Goal: Navigation & Orientation: Understand site structure

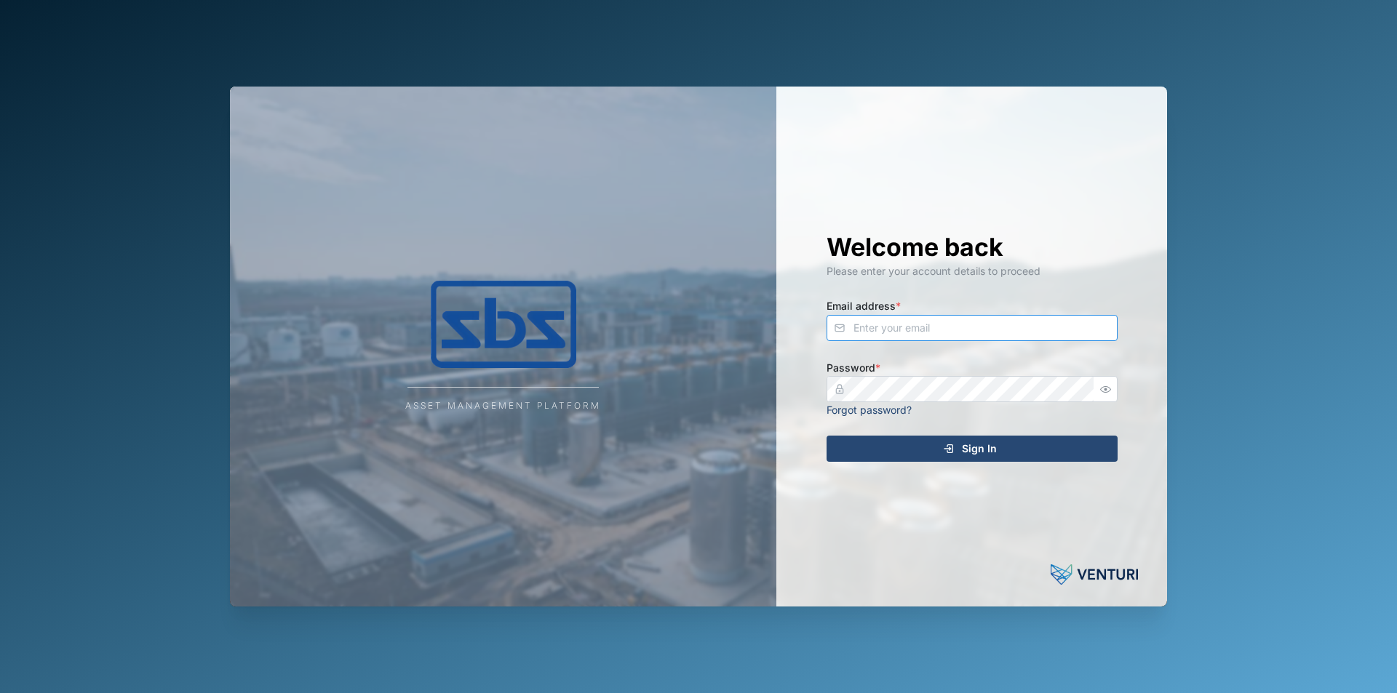
type input "[EMAIL_ADDRESS][DOMAIN_NAME]"
click at [969, 441] on span "Sign In" at bounding box center [979, 448] width 35 height 25
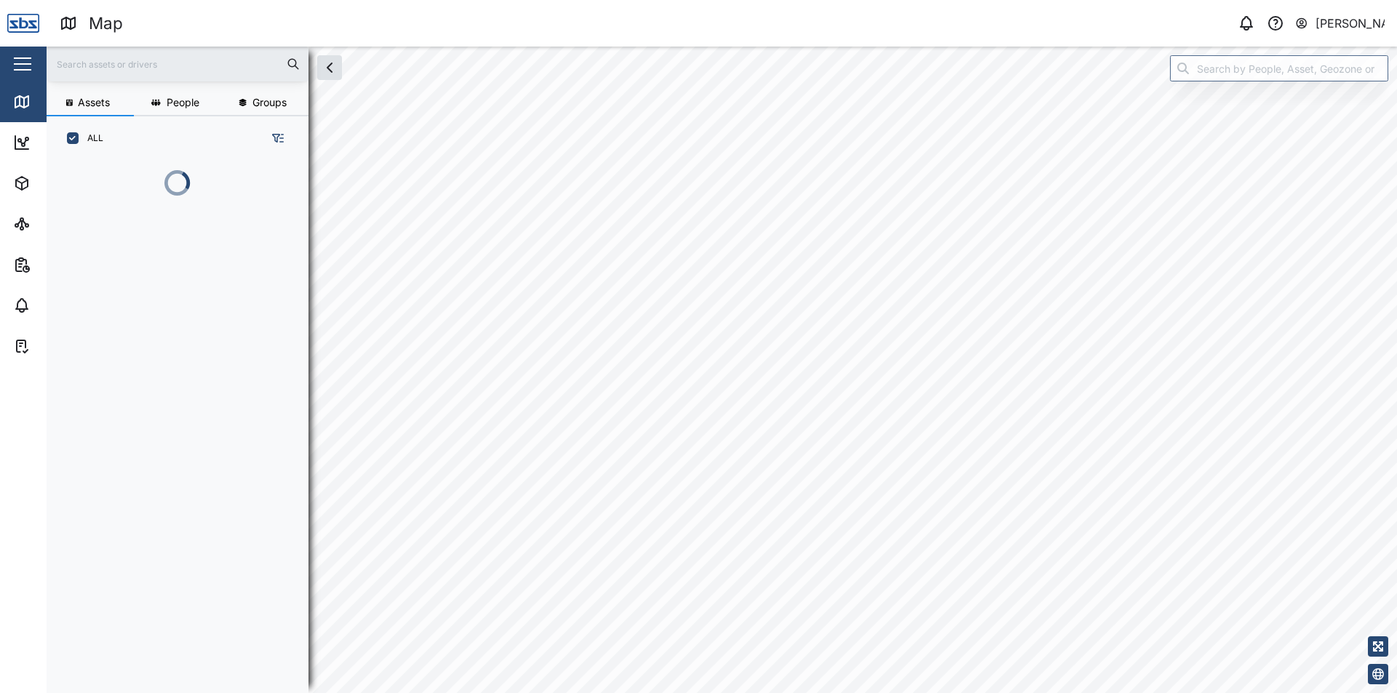
scroll to position [515, 228]
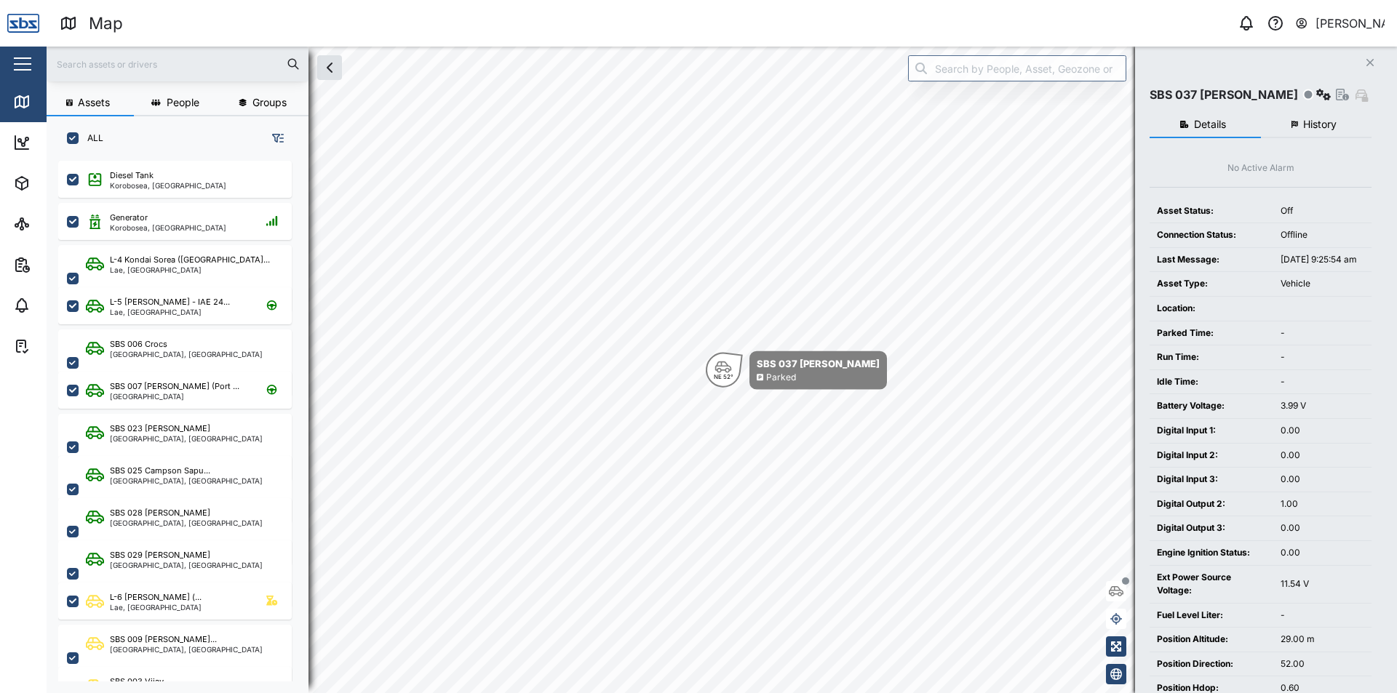
scroll to position [515, 228]
click at [1381, 20] on div "[PERSON_NAME]" at bounding box center [1350, 24] width 70 height 18
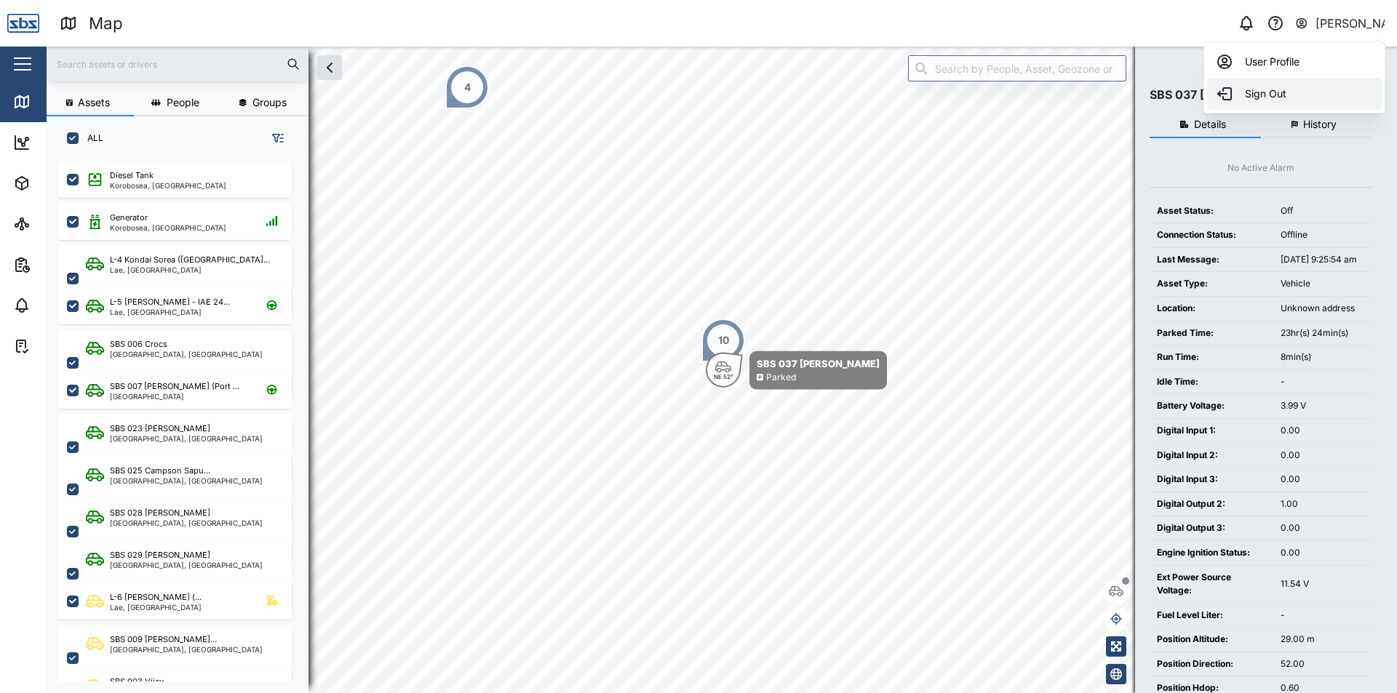
click at [1292, 81] on link "Sign Out" at bounding box center [1294, 94] width 175 height 32
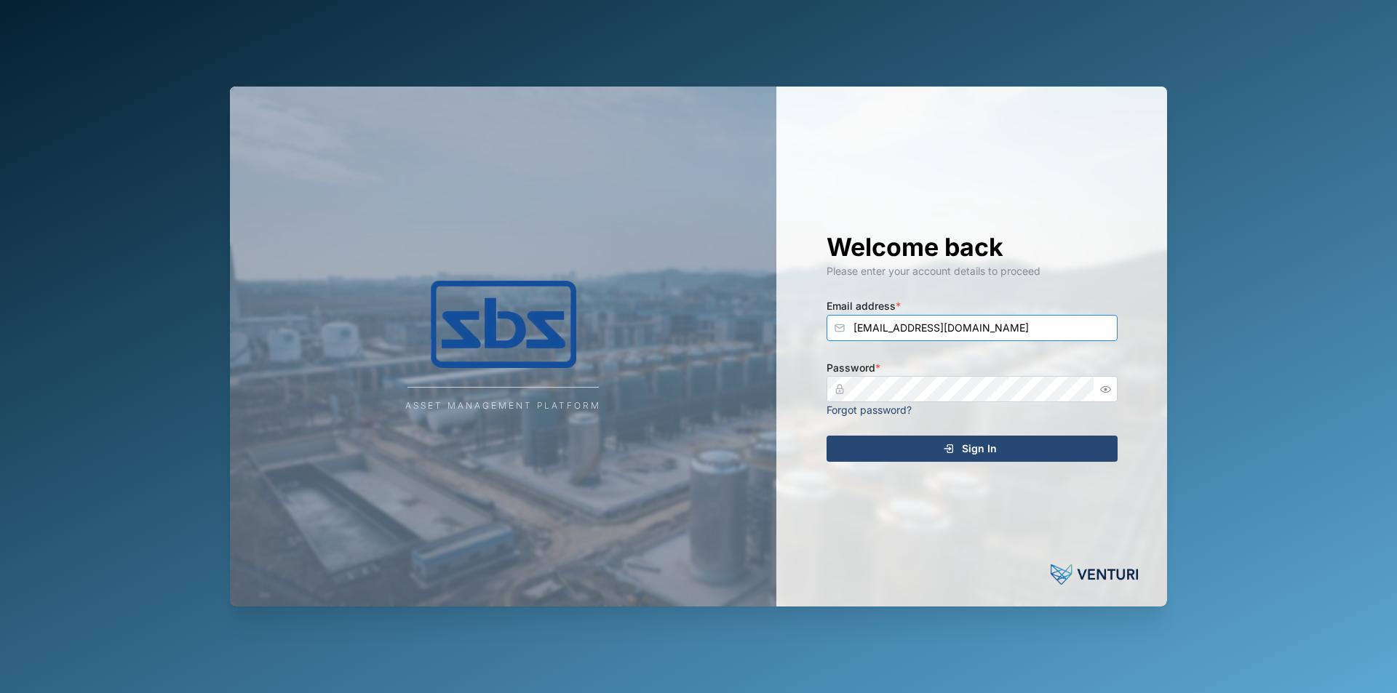
click at [979, 329] on input "[EMAIL_ADDRESS][DOMAIN_NAME]" at bounding box center [971, 328] width 291 height 26
type input "[EMAIL_ADDRESS][DOMAIN_NAME]"
click at [926, 444] on div "Sign In" at bounding box center [970, 448] width 268 height 25
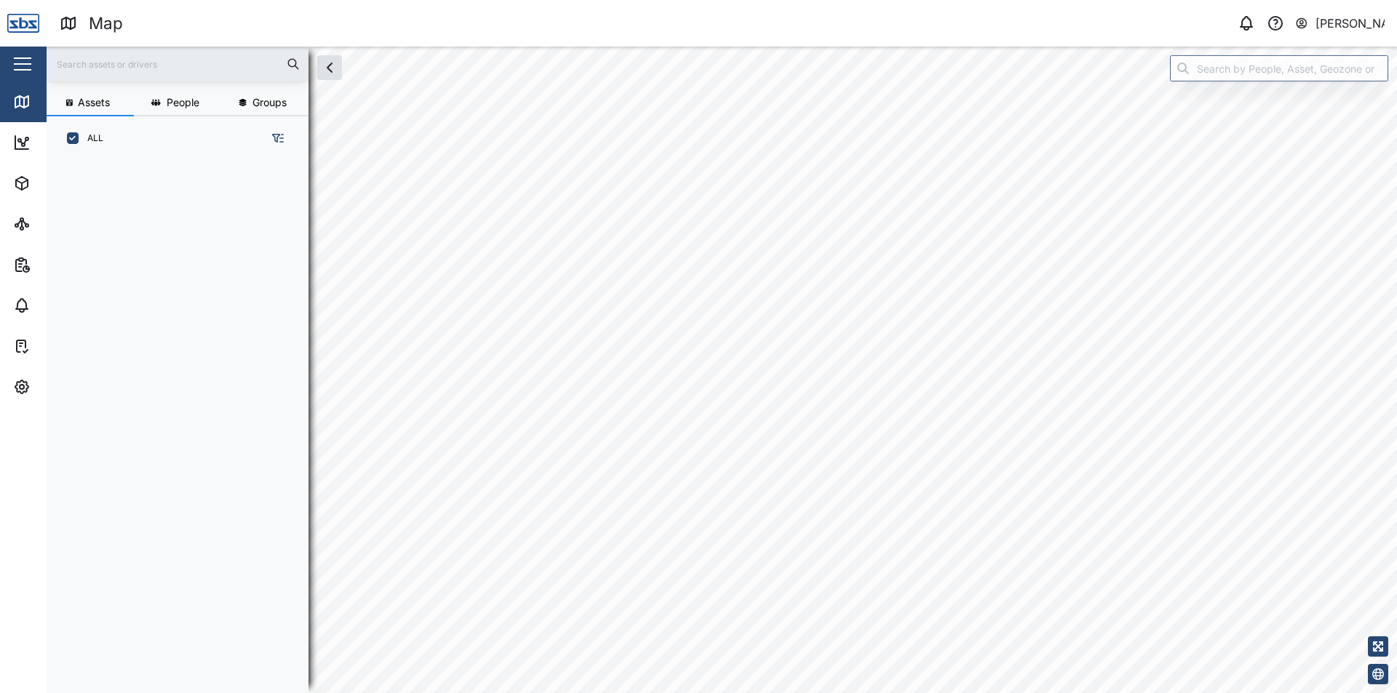
scroll to position [515, 228]
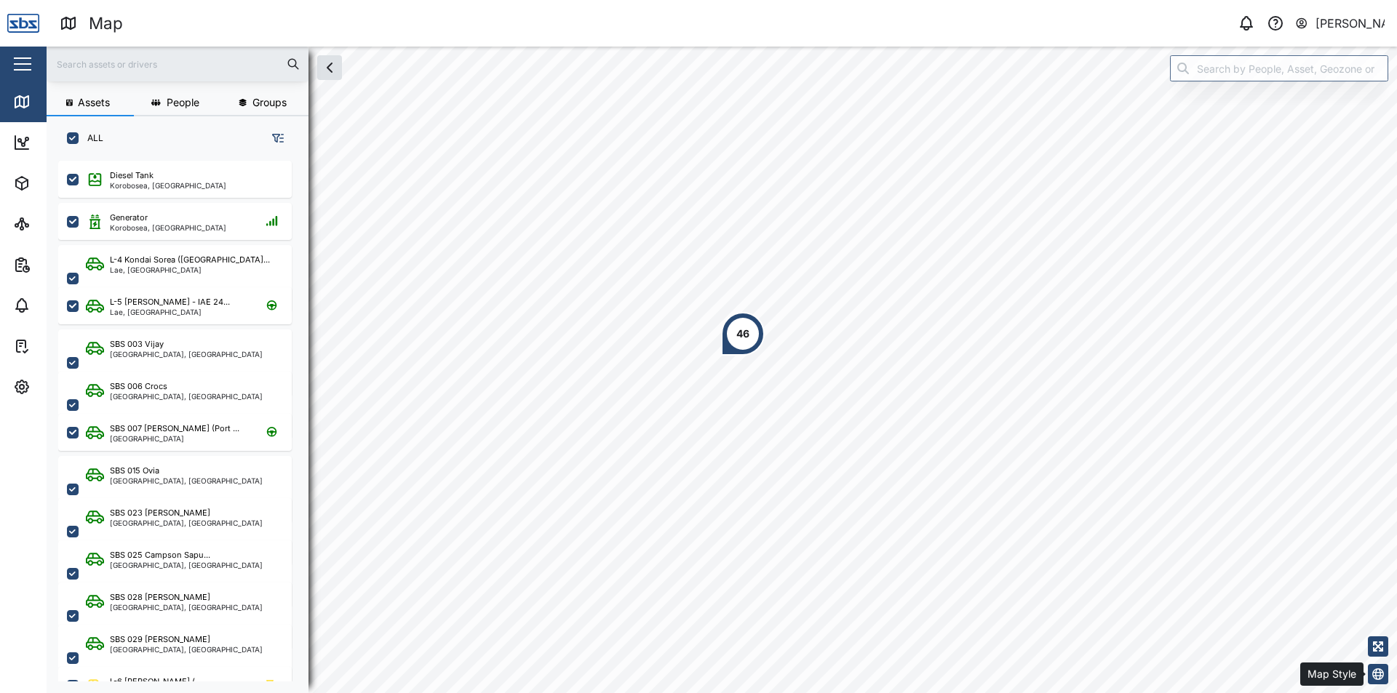
click at [1384, 673] on button "button" at bounding box center [1378, 674] width 20 height 20
click at [1380, 605] on icon "button" at bounding box center [1378, 602] width 12 height 12
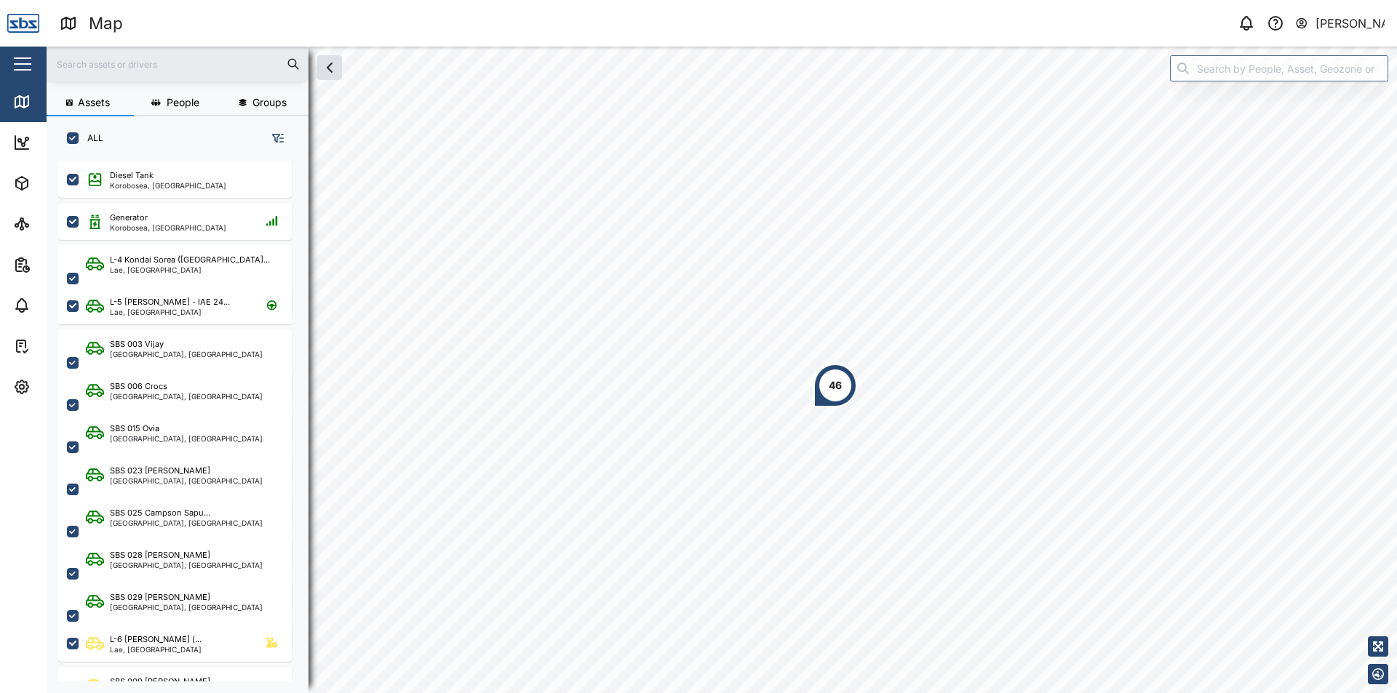
click at [852, 390] on div "46" at bounding box center [835, 386] width 44 height 44
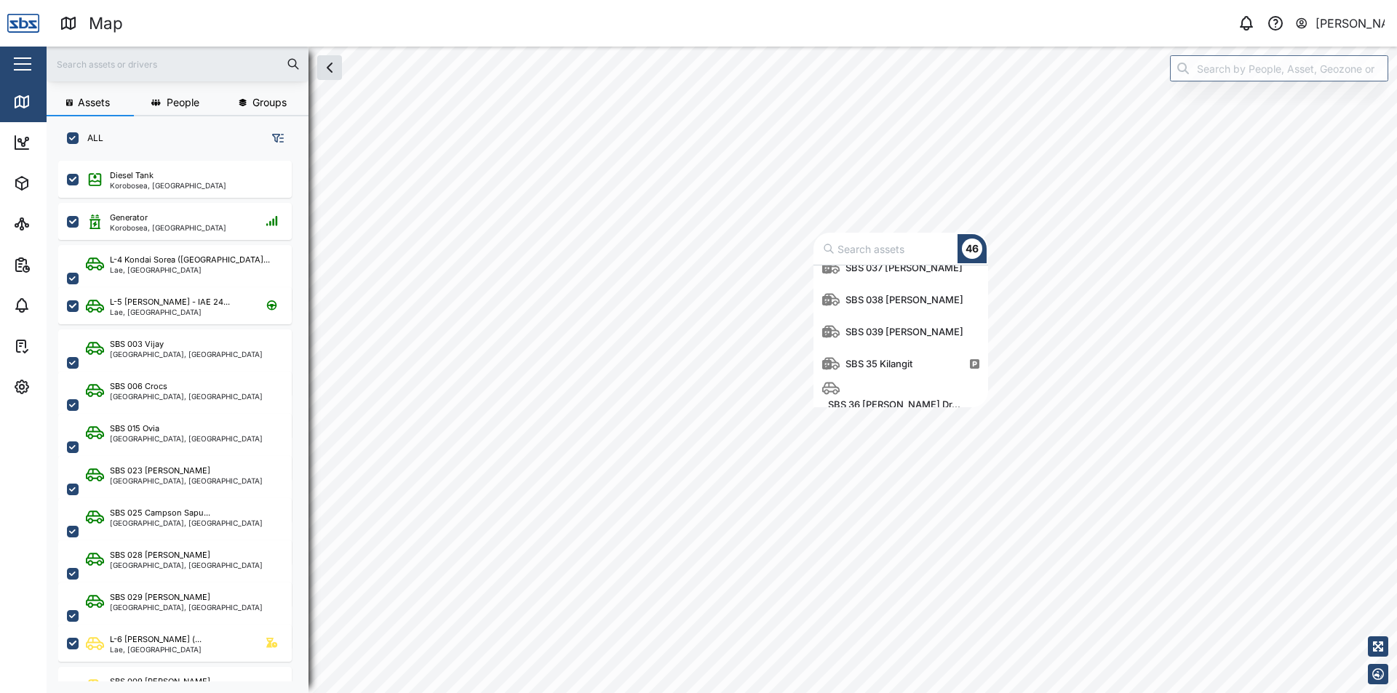
scroll to position [1331, 0]
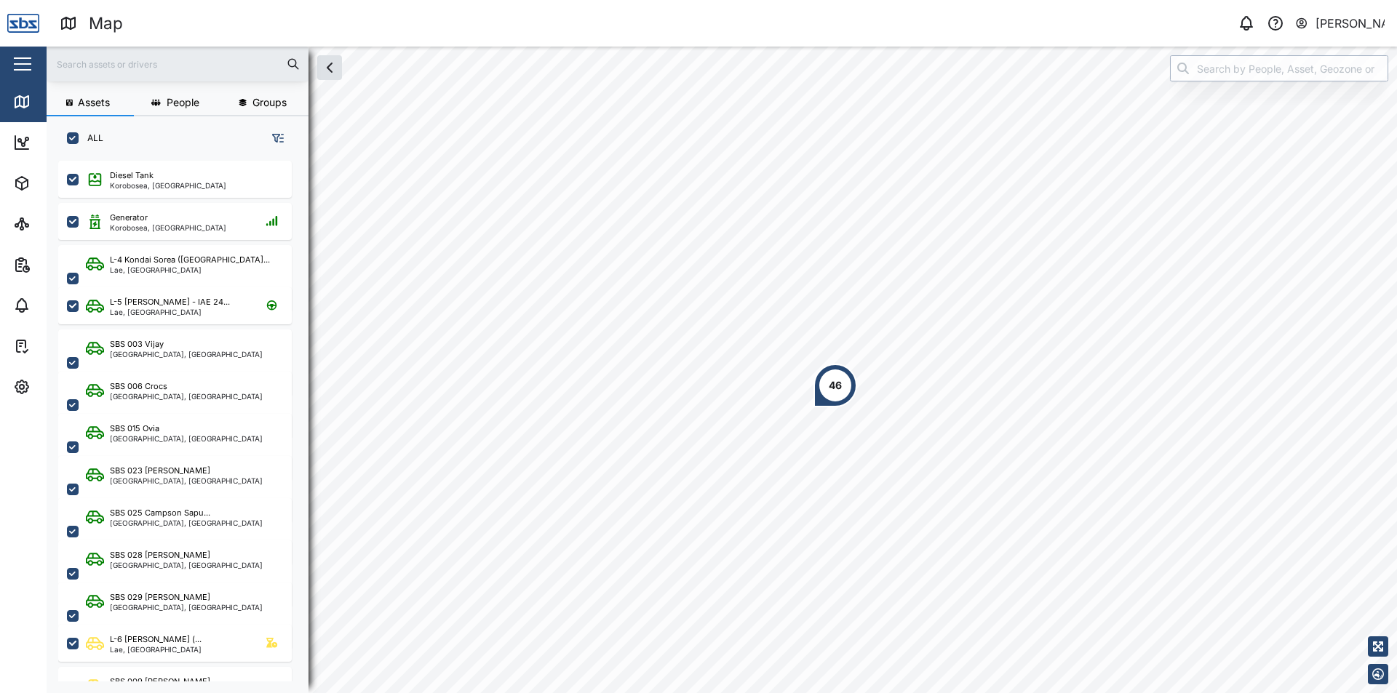
click at [1338, 71] on input "search" at bounding box center [1279, 68] width 218 height 26
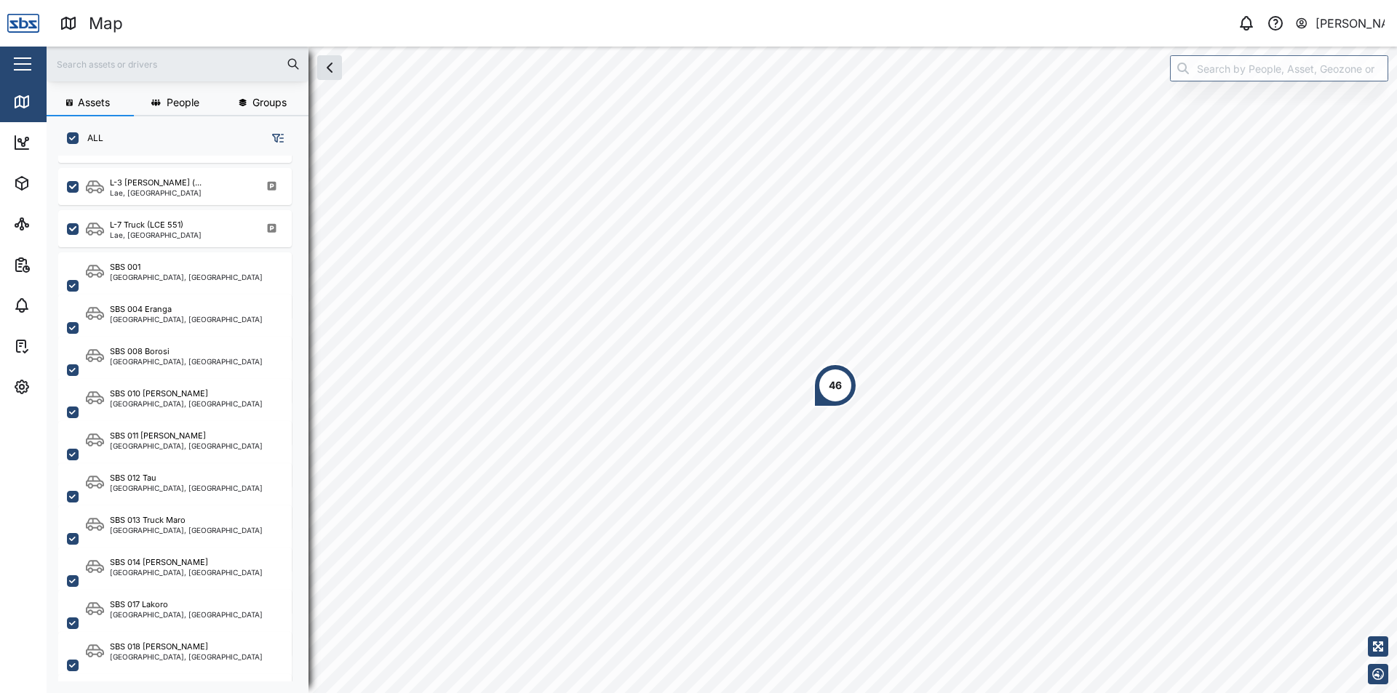
scroll to position [800, 0]
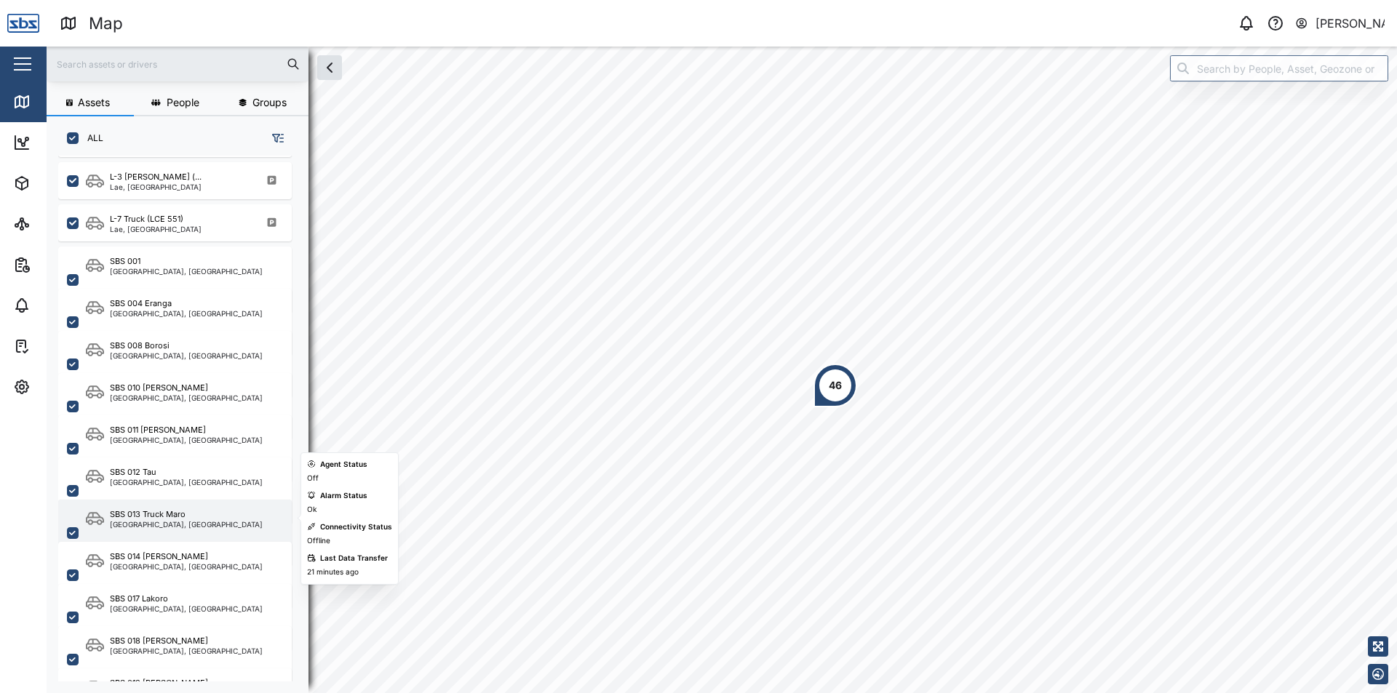
click at [202, 508] on div "SBS 013 Truck Maro" at bounding box center [186, 514] width 153 height 12
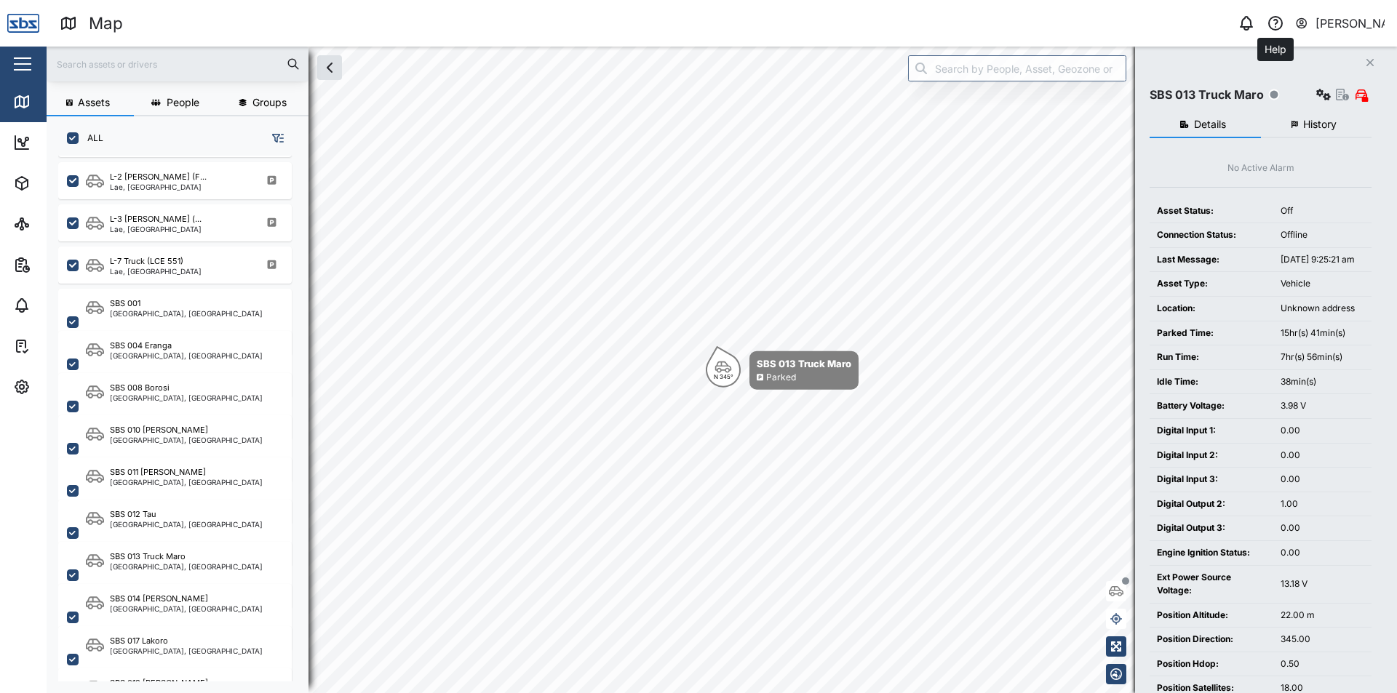
click at [1283, 25] on icon "button" at bounding box center [1275, 23] width 17 height 17
click at [1272, 31] on icon "button" at bounding box center [1275, 23] width 17 height 17
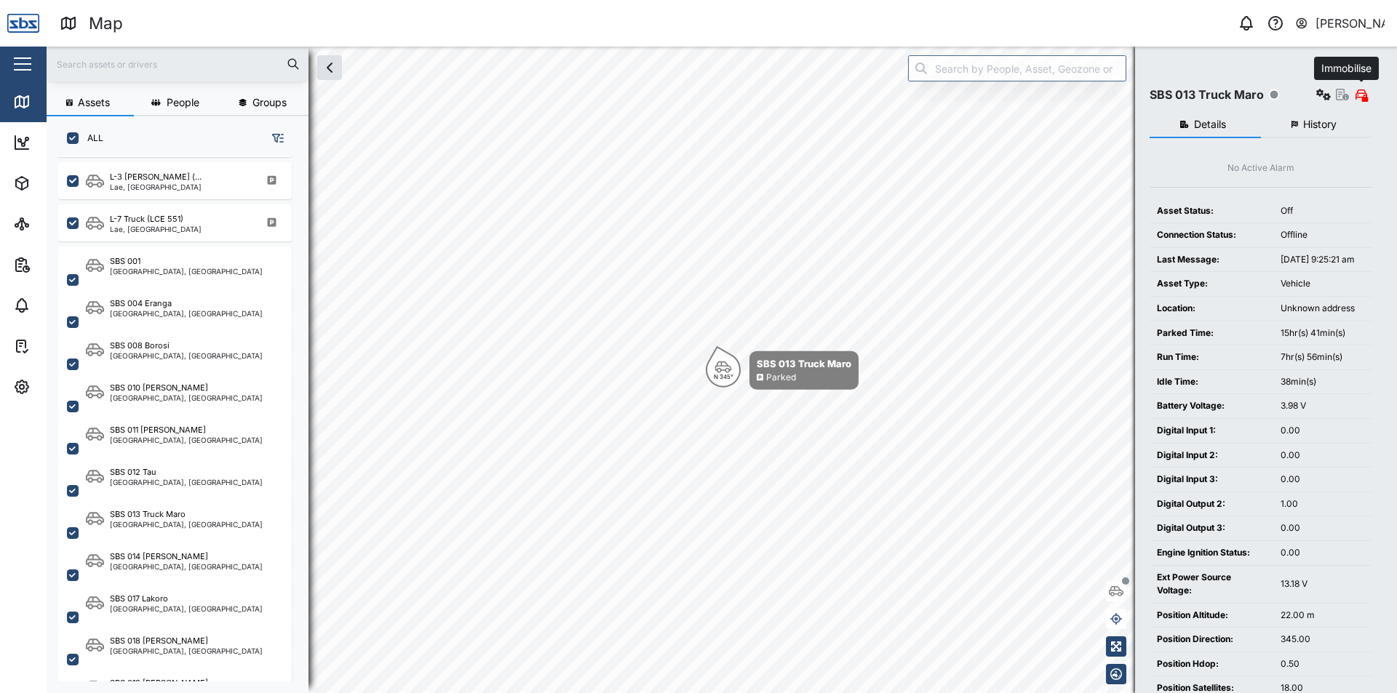
click at [1363, 92] on icon "button" at bounding box center [1361, 95] width 10 height 12
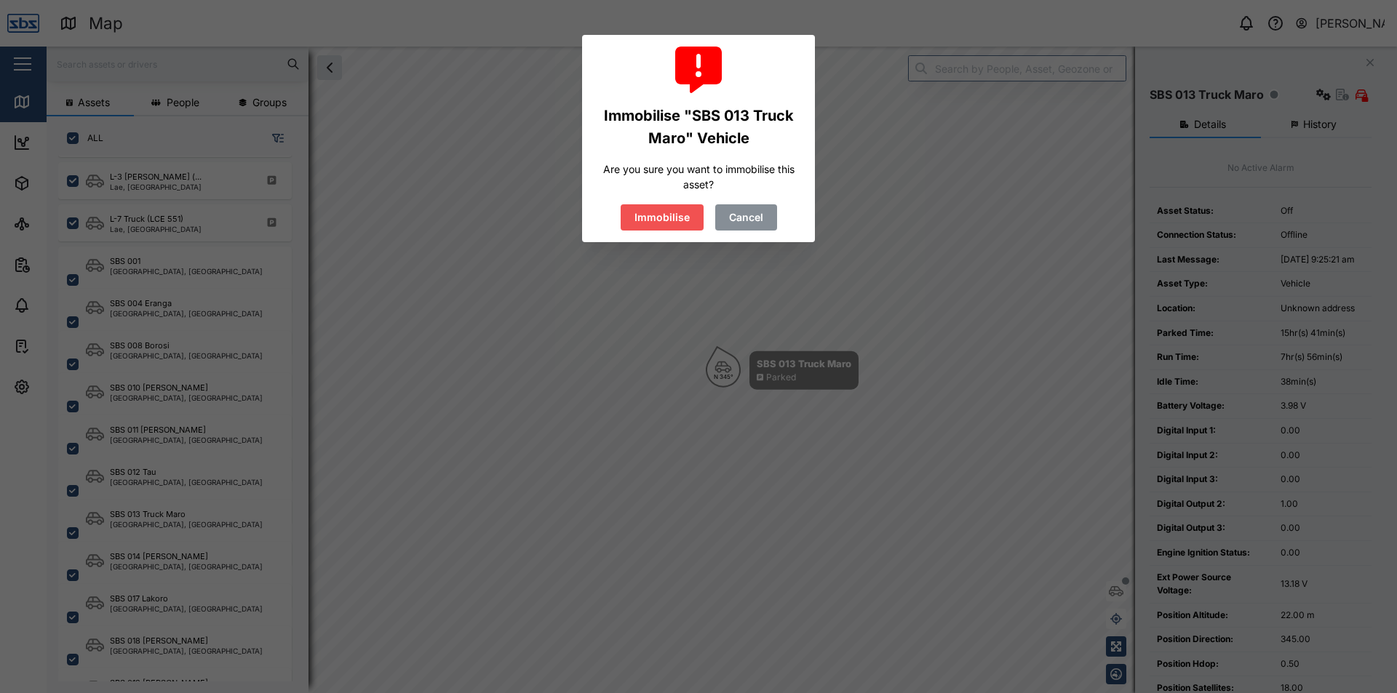
click at [746, 208] on span "Cancel" at bounding box center [746, 217] width 34 height 25
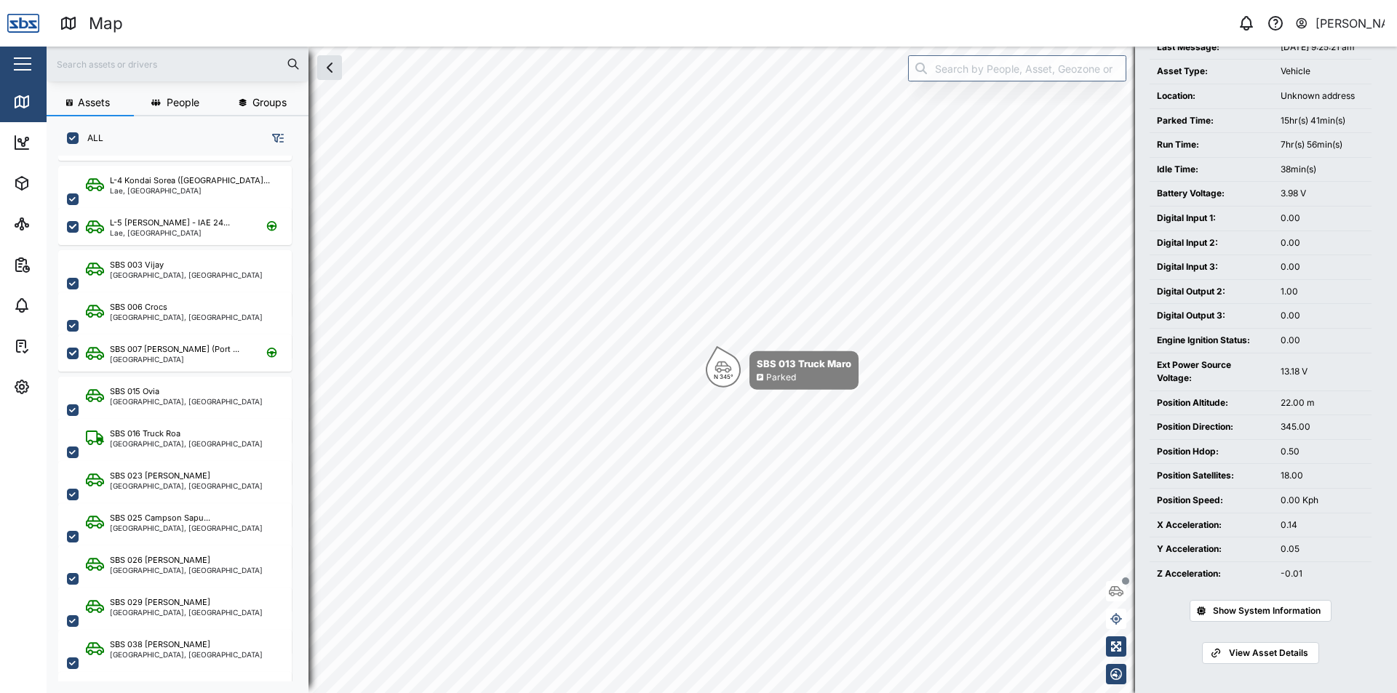
scroll to position [73, 0]
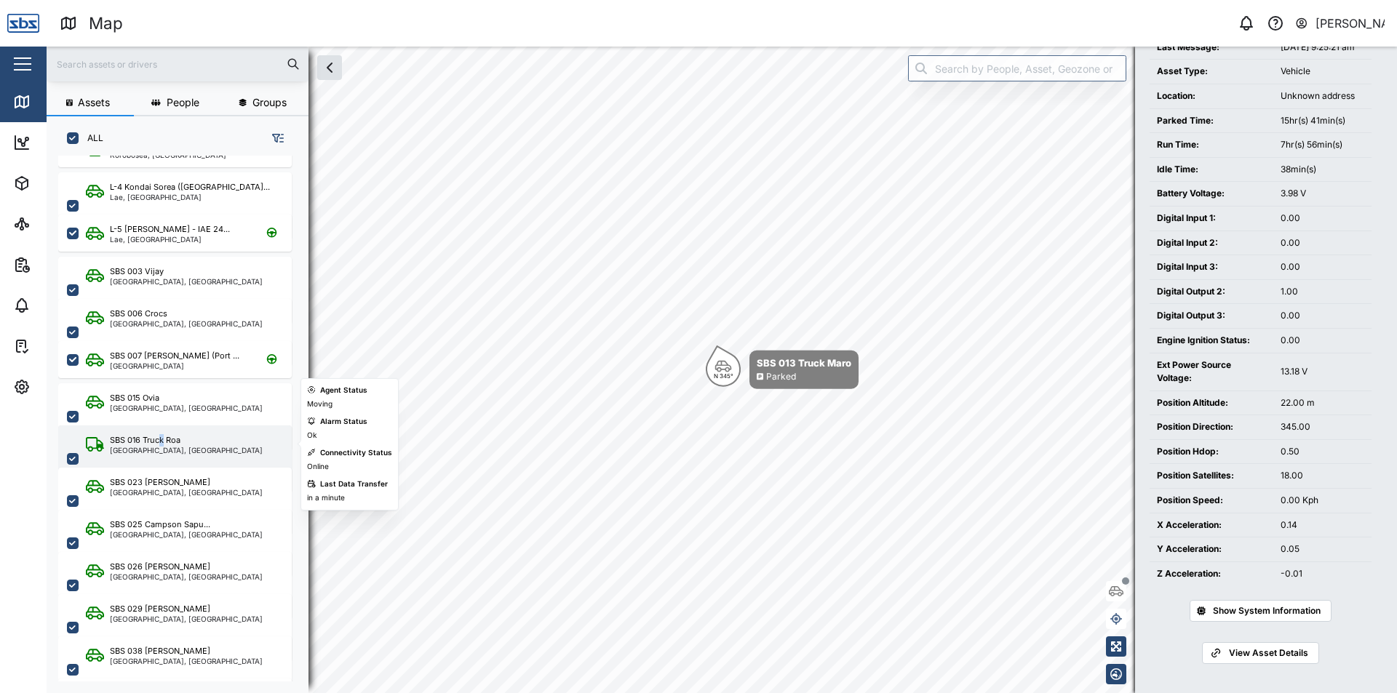
click at [162, 438] on div "SBS 016 Truck Roa" at bounding box center [145, 440] width 71 height 12
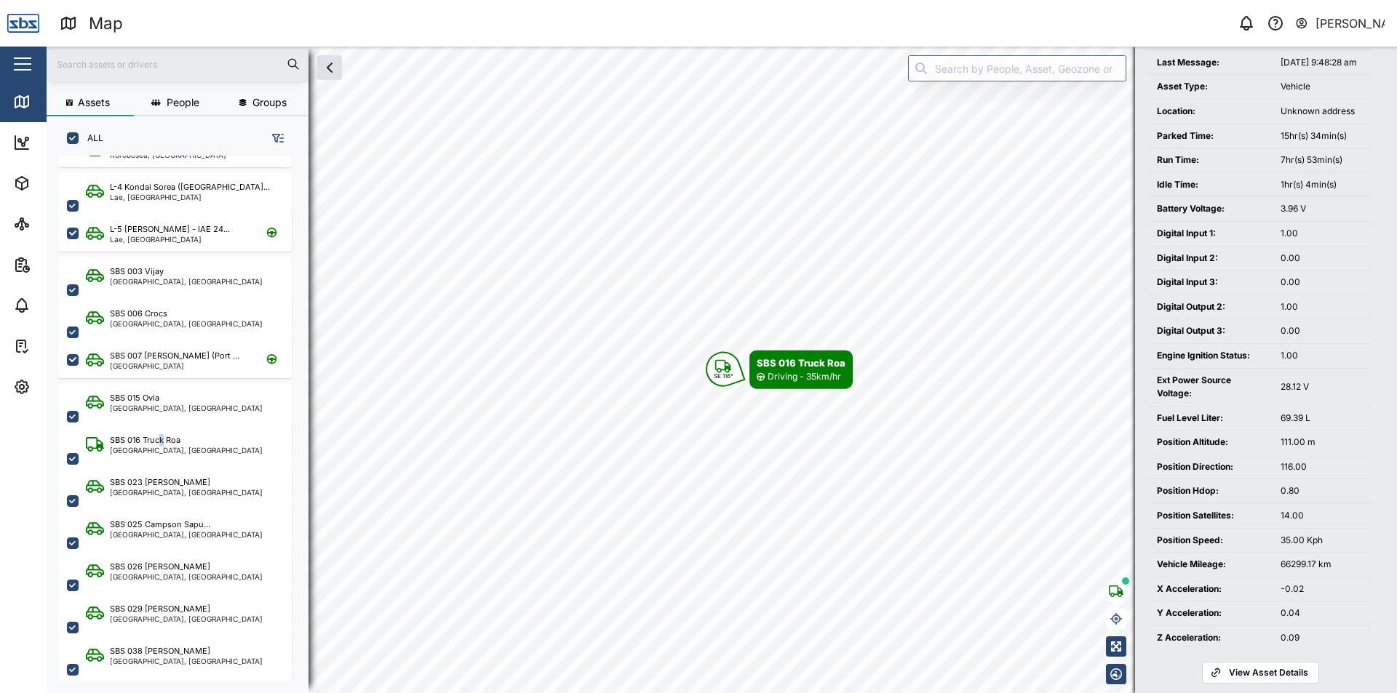
scroll to position [218, 0]
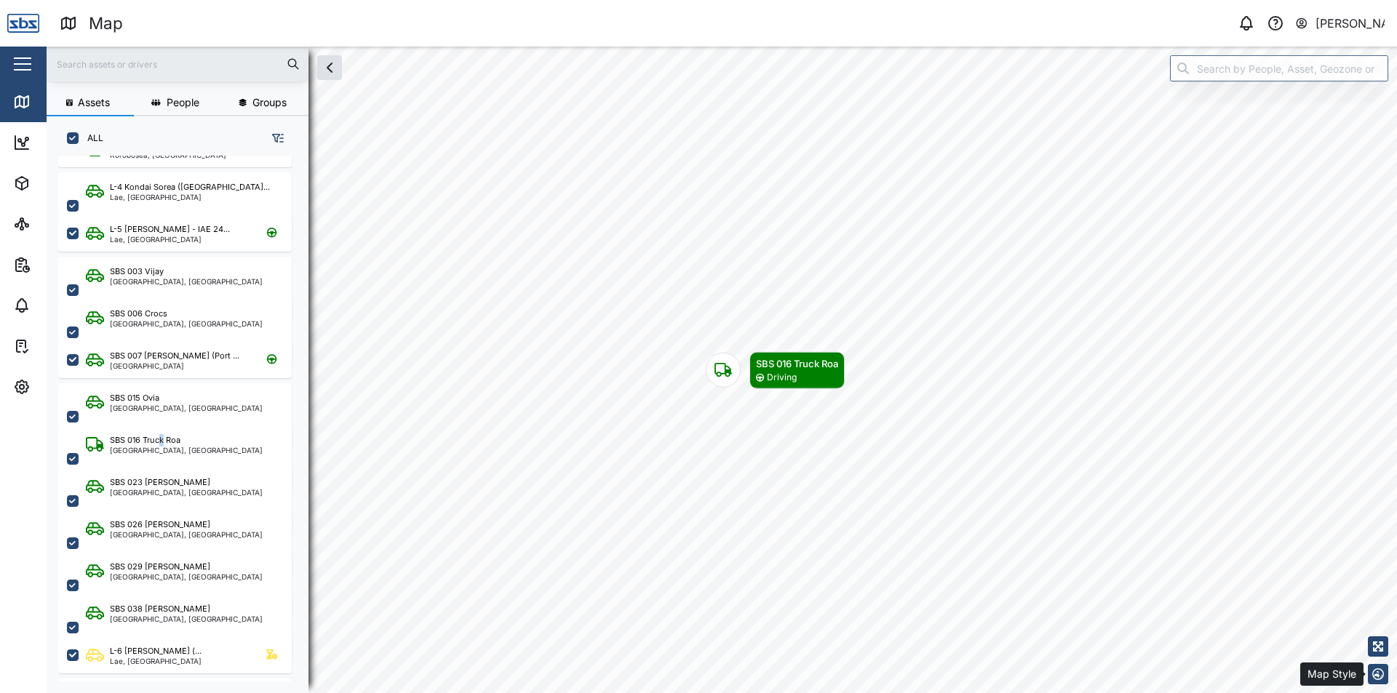
click at [1376, 681] on button "button" at bounding box center [1378, 674] width 20 height 20
click at [1379, 607] on icon "button" at bounding box center [1378, 602] width 12 height 12
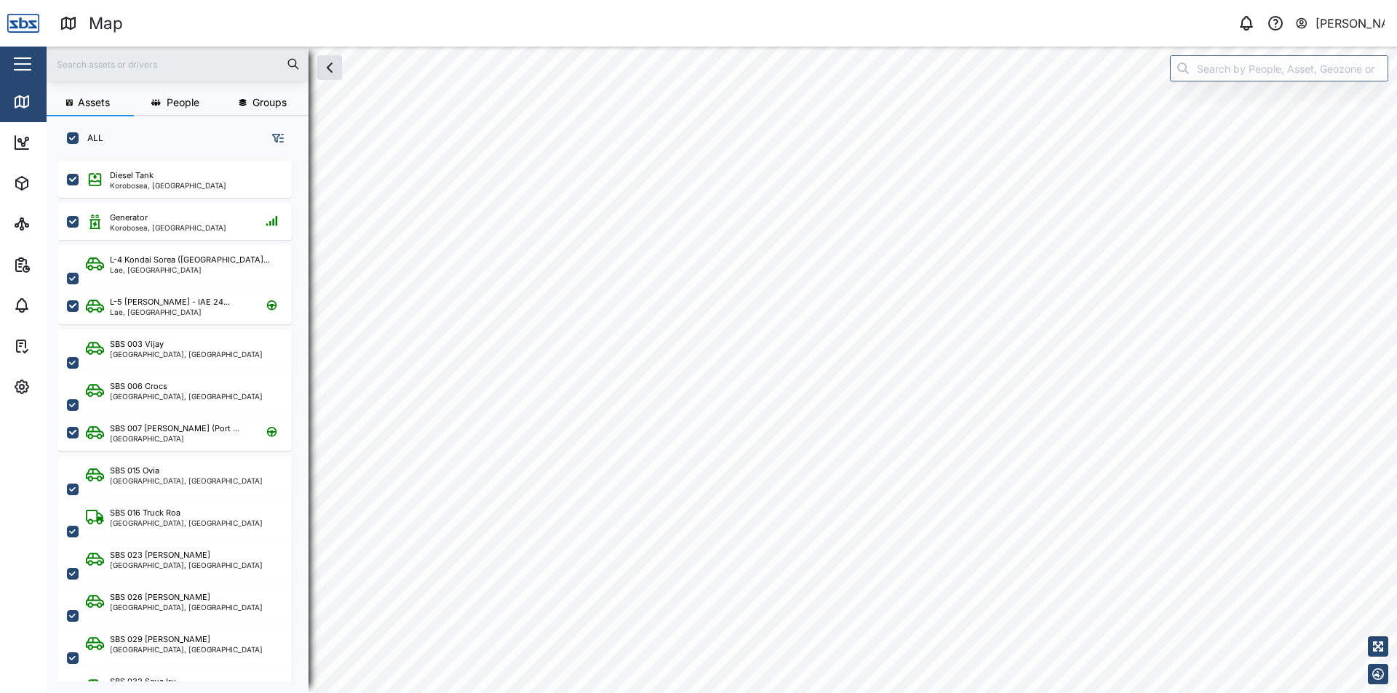
click at [23, 67] on button "button" at bounding box center [22, 64] width 25 height 25
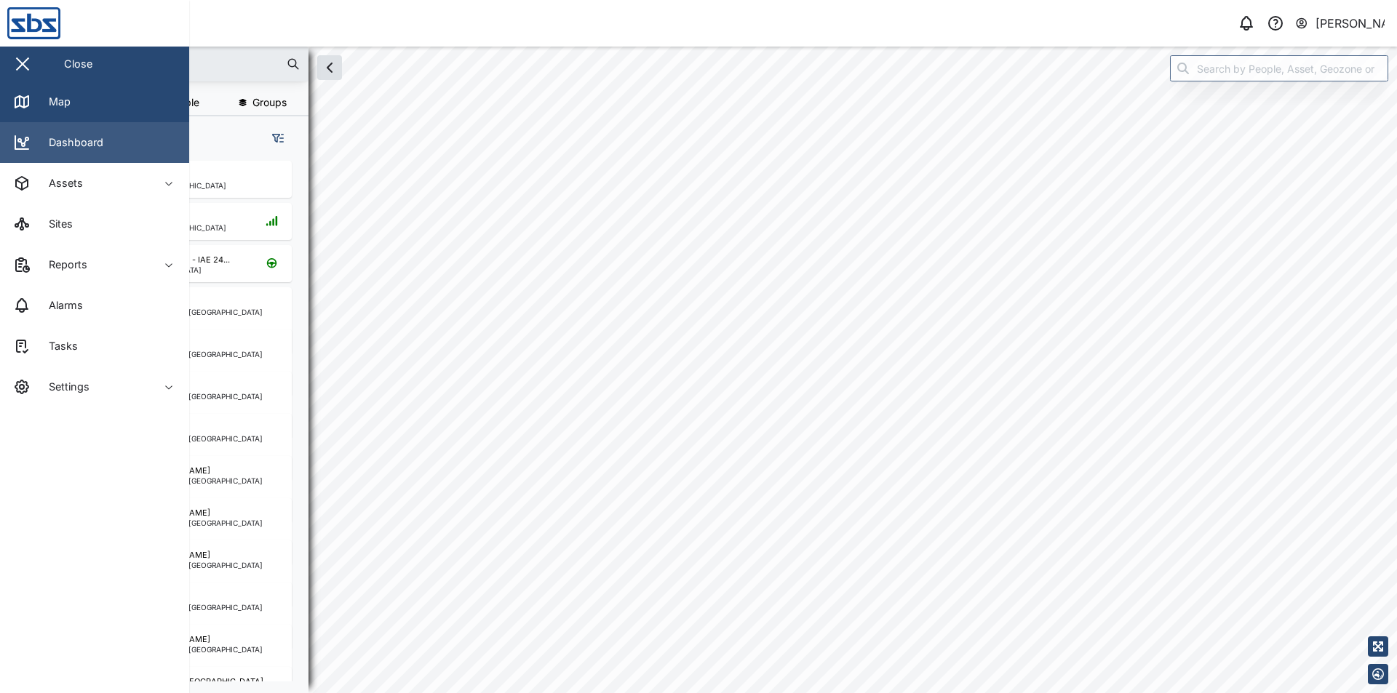
click at [144, 139] on link "Dashboard" at bounding box center [94, 142] width 189 height 41
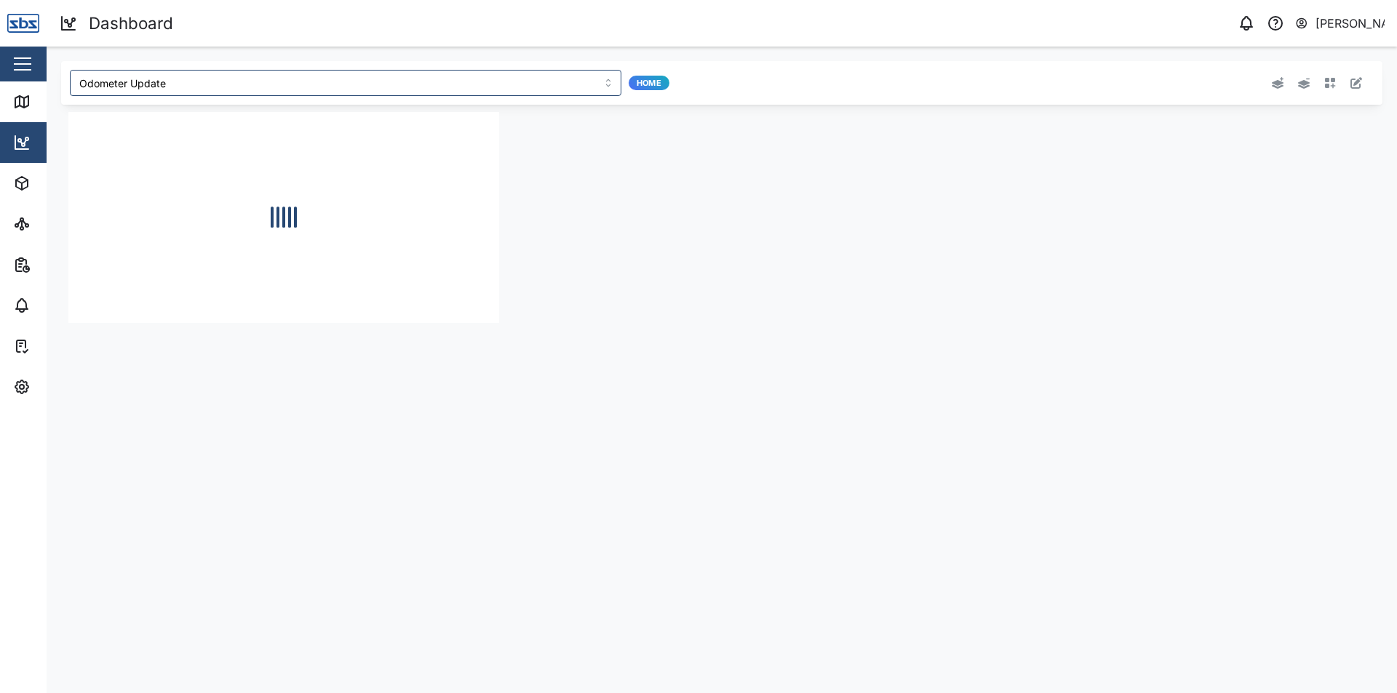
type input "Odometer Update"
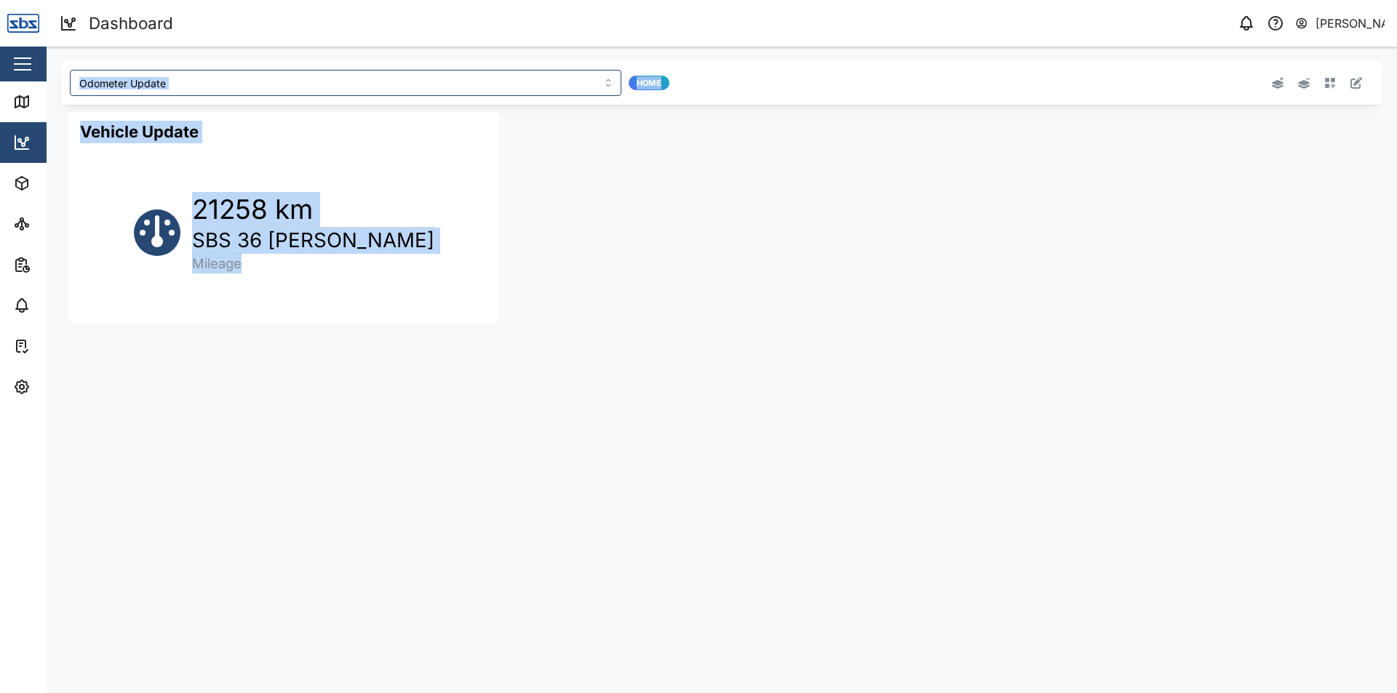
click at [29, 55] on button "button" at bounding box center [22, 64] width 25 height 25
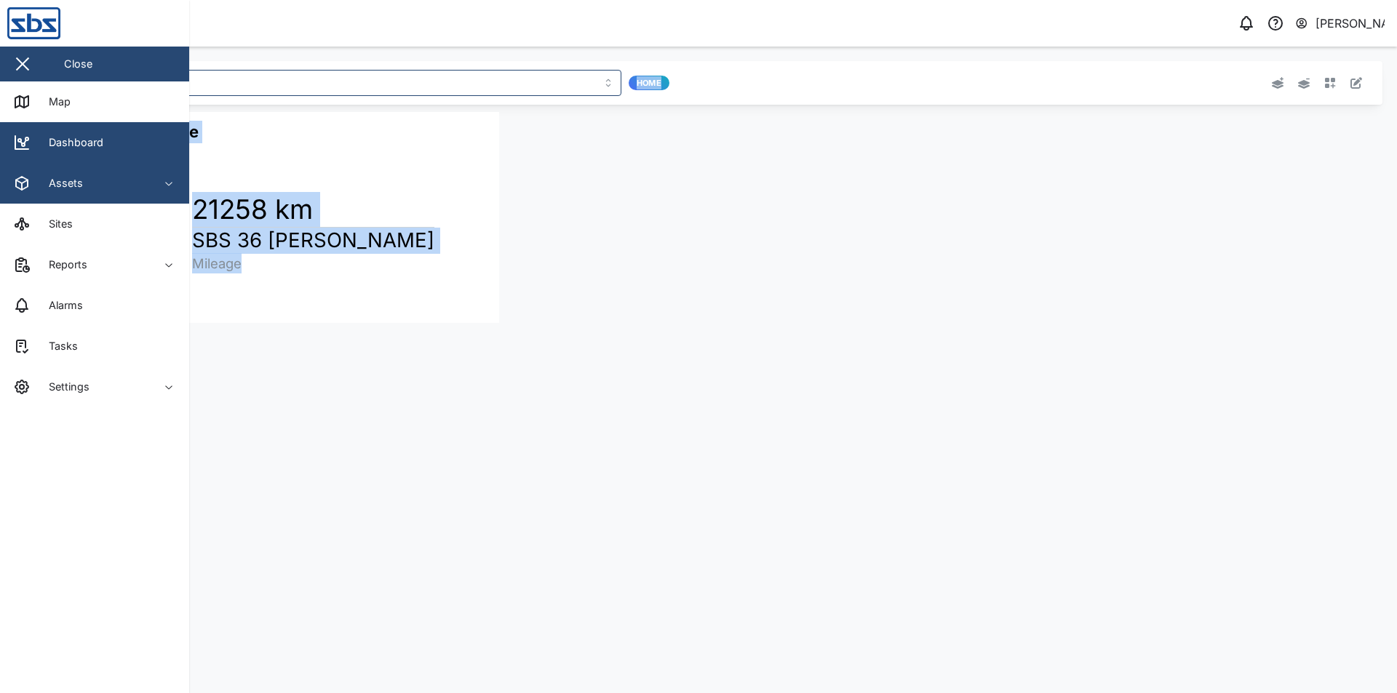
click at [26, 180] on icon "button" at bounding box center [22, 183] width 12 height 13
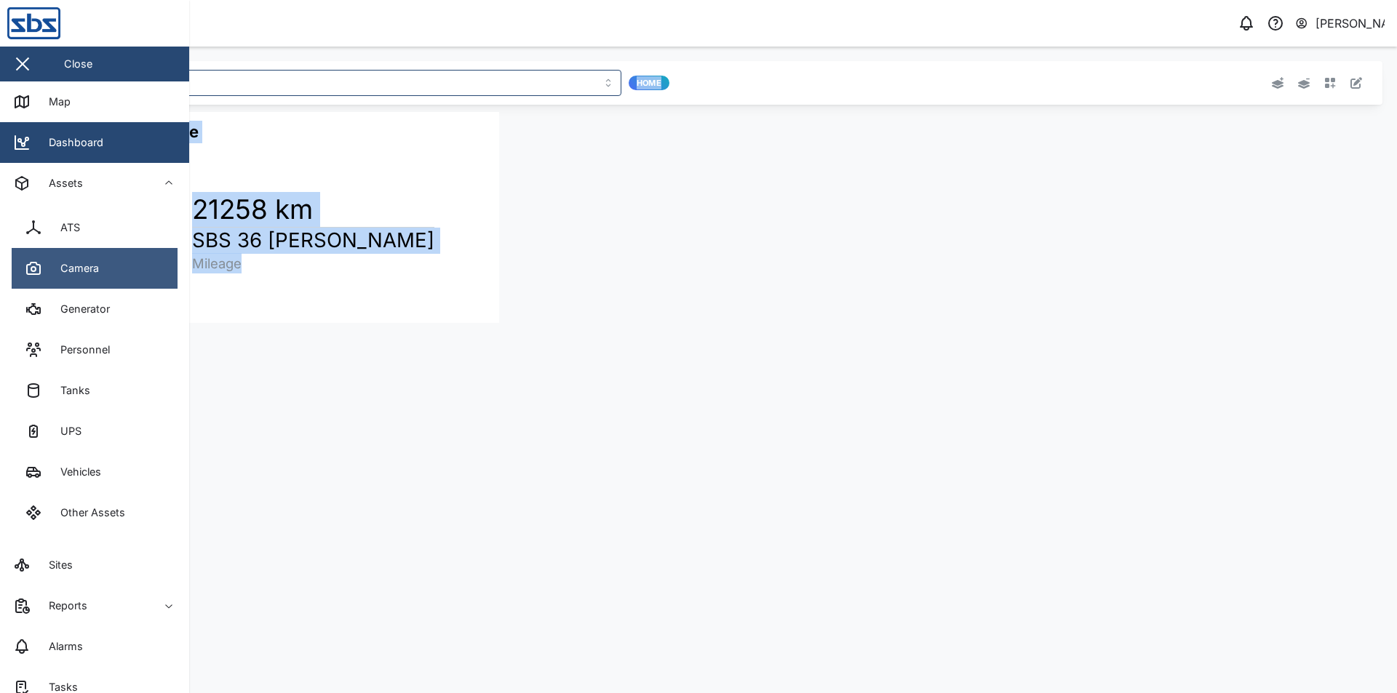
click at [73, 264] on div "Camera" at bounding box center [73, 268] width 49 height 16
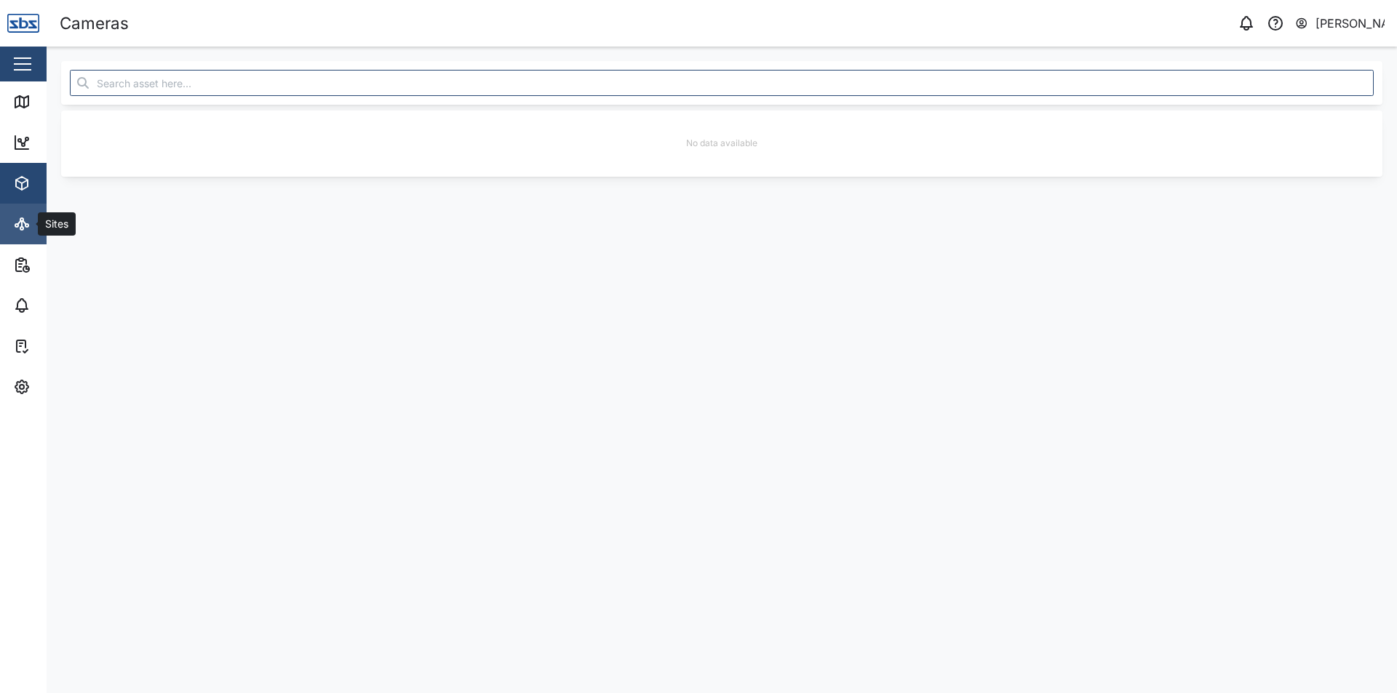
click at [28, 208] on link "Sites" at bounding box center [94, 224] width 189 height 41
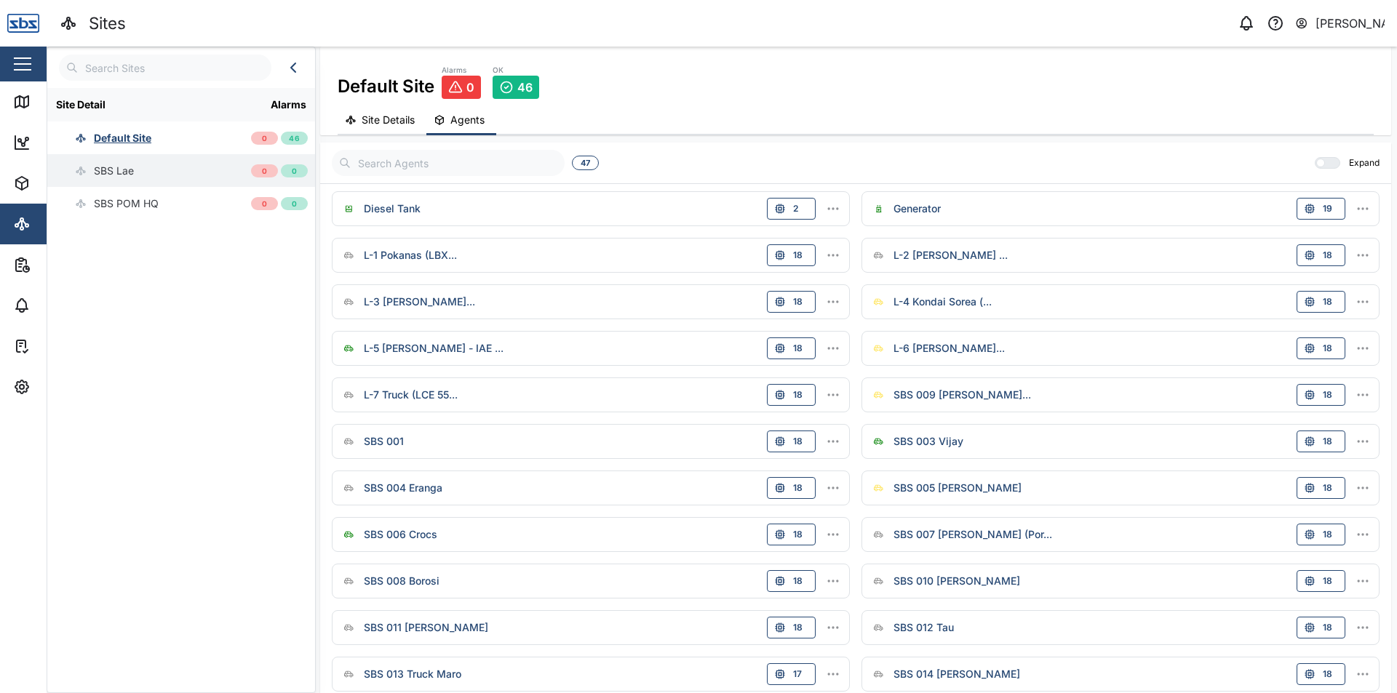
click at [106, 169] on div "SBS Lae" at bounding box center [114, 171] width 40 height 16
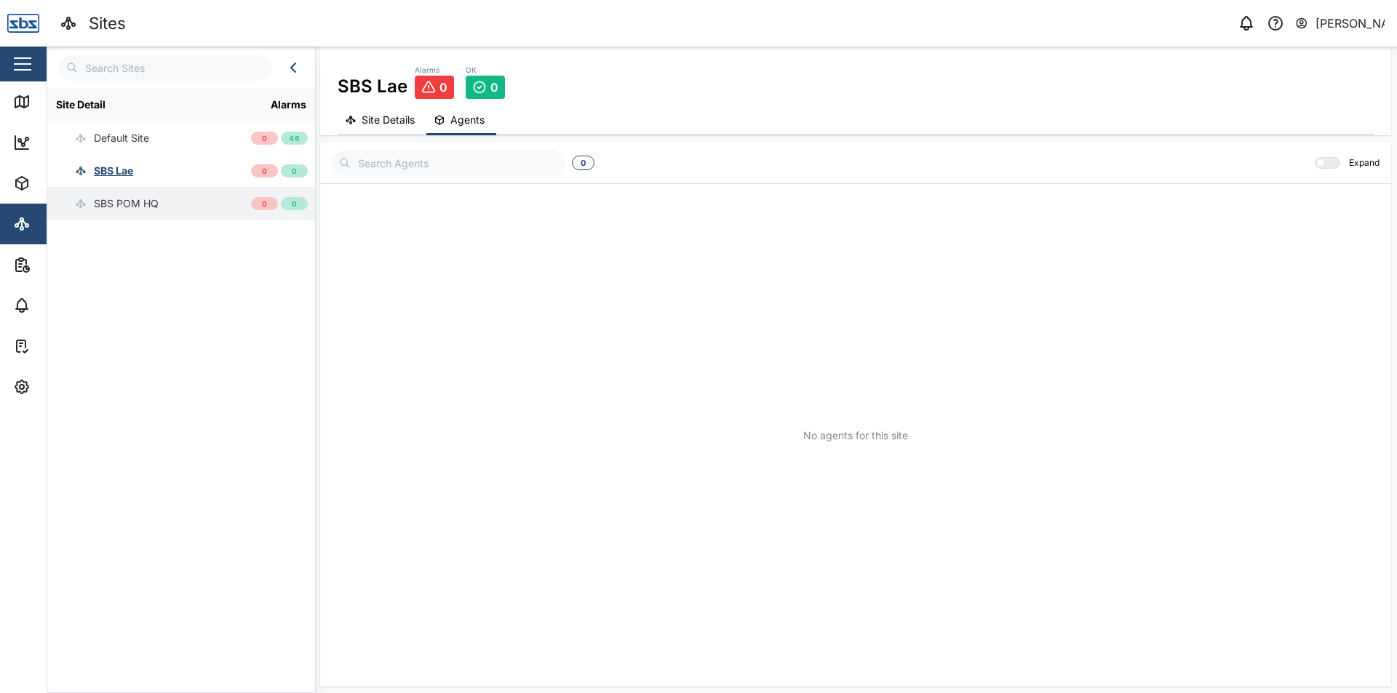
click at [104, 194] on div "SBS POM HQ" at bounding box center [102, 203] width 111 height 33
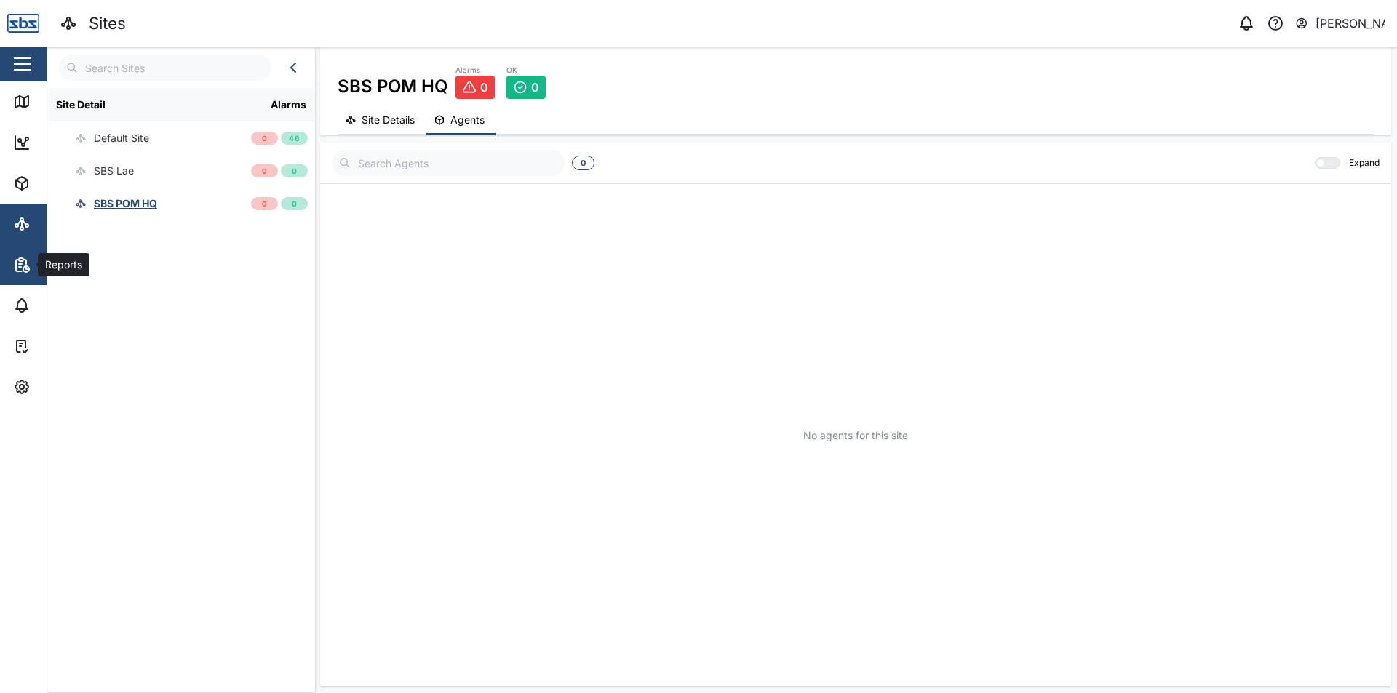
click at [39, 262] on div "Reports" at bounding box center [62, 265] width 49 height 16
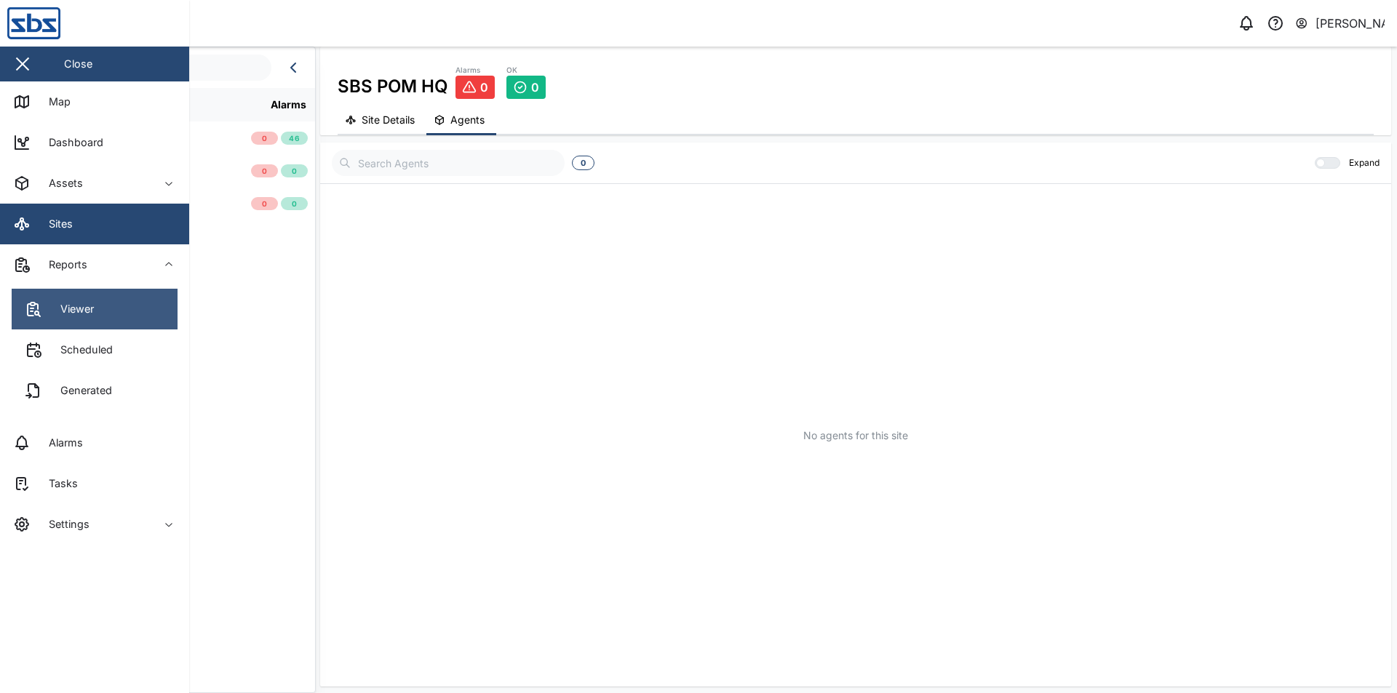
click at [108, 302] on link "Viewer" at bounding box center [95, 309] width 166 height 41
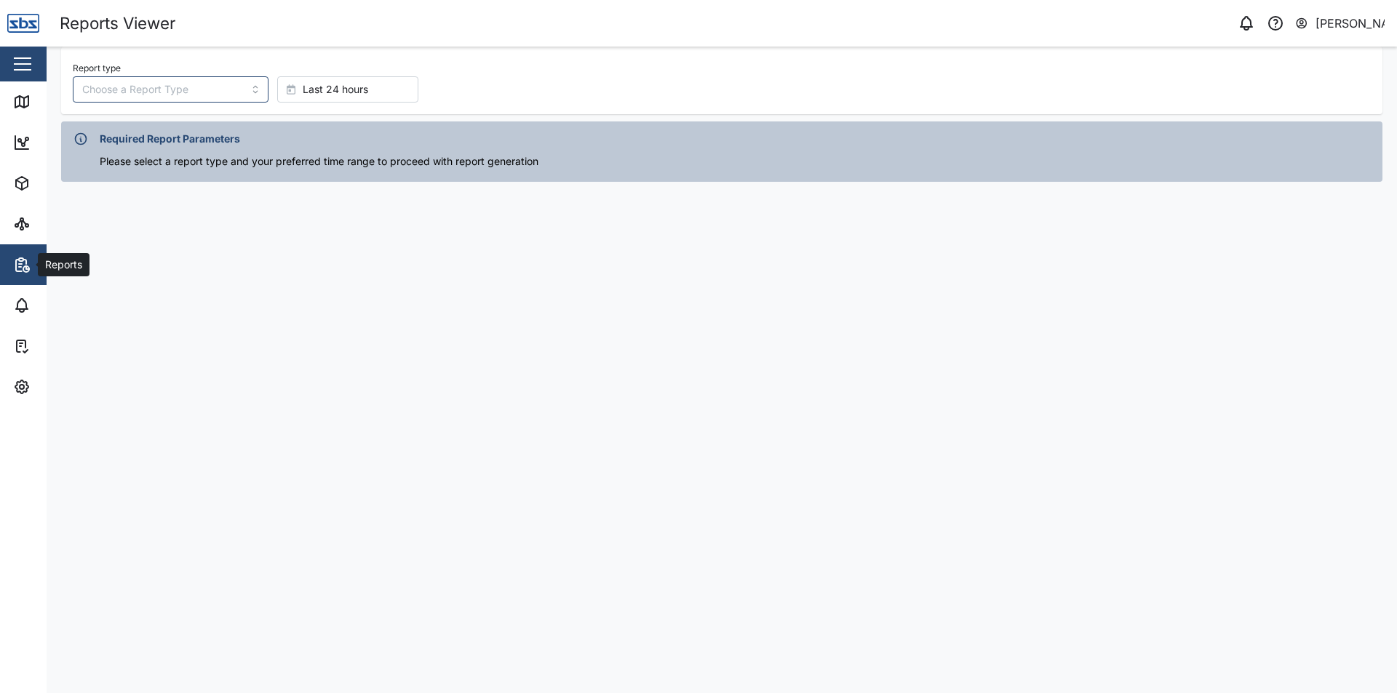
click at [43, 263] on div "Reports" at bounding box center [62, 265] width 49 height 16
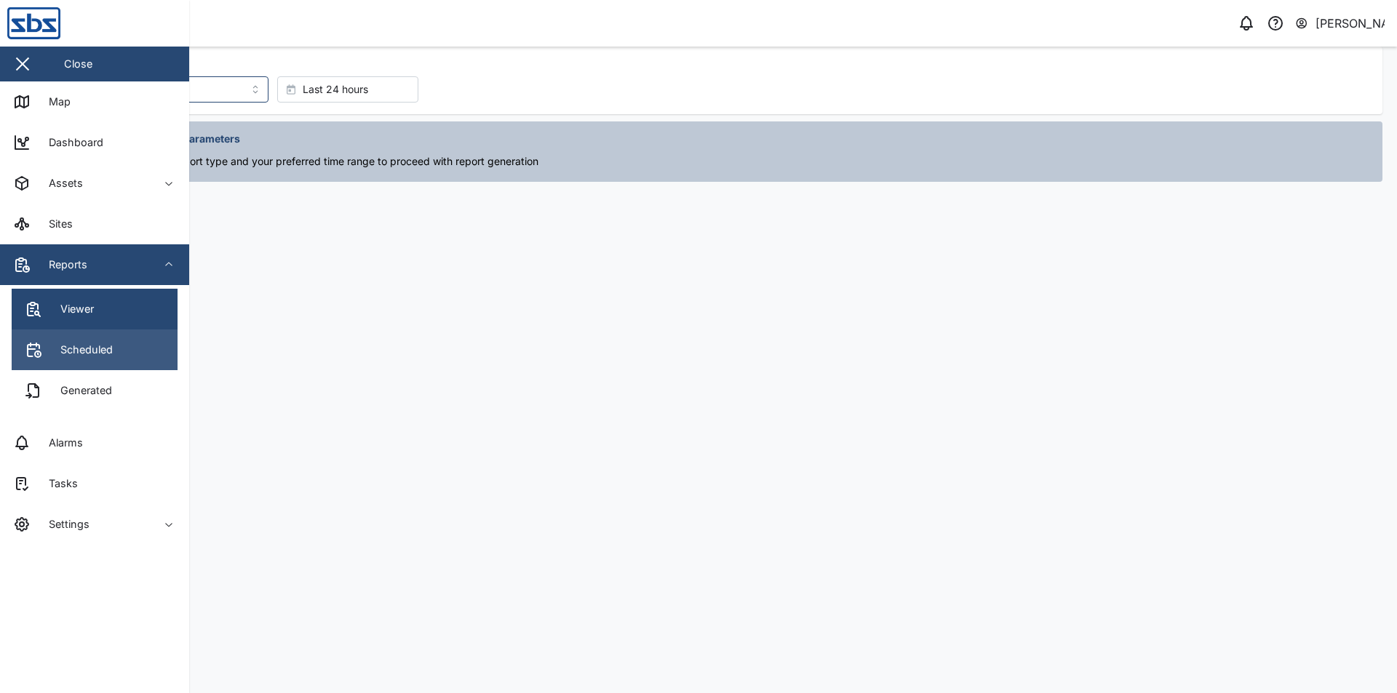
click at [91, 338] on link "Scheduled" at bounding box center [95, 350] width 166 height 41
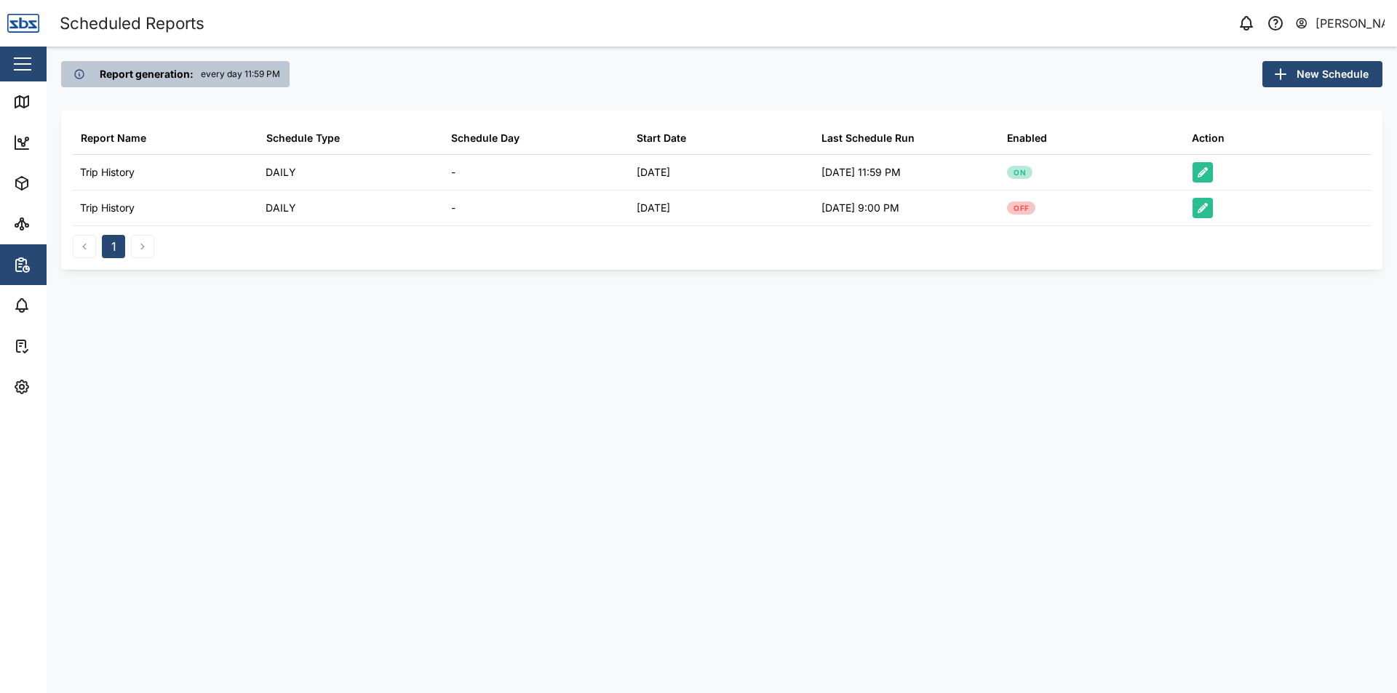
click at [145, 239] on div "1" at bounding box center [113, 246] width 81 height 23
click at [25, 292] on link "Alarms" at bounding box center [94, 305] width 189 height 41
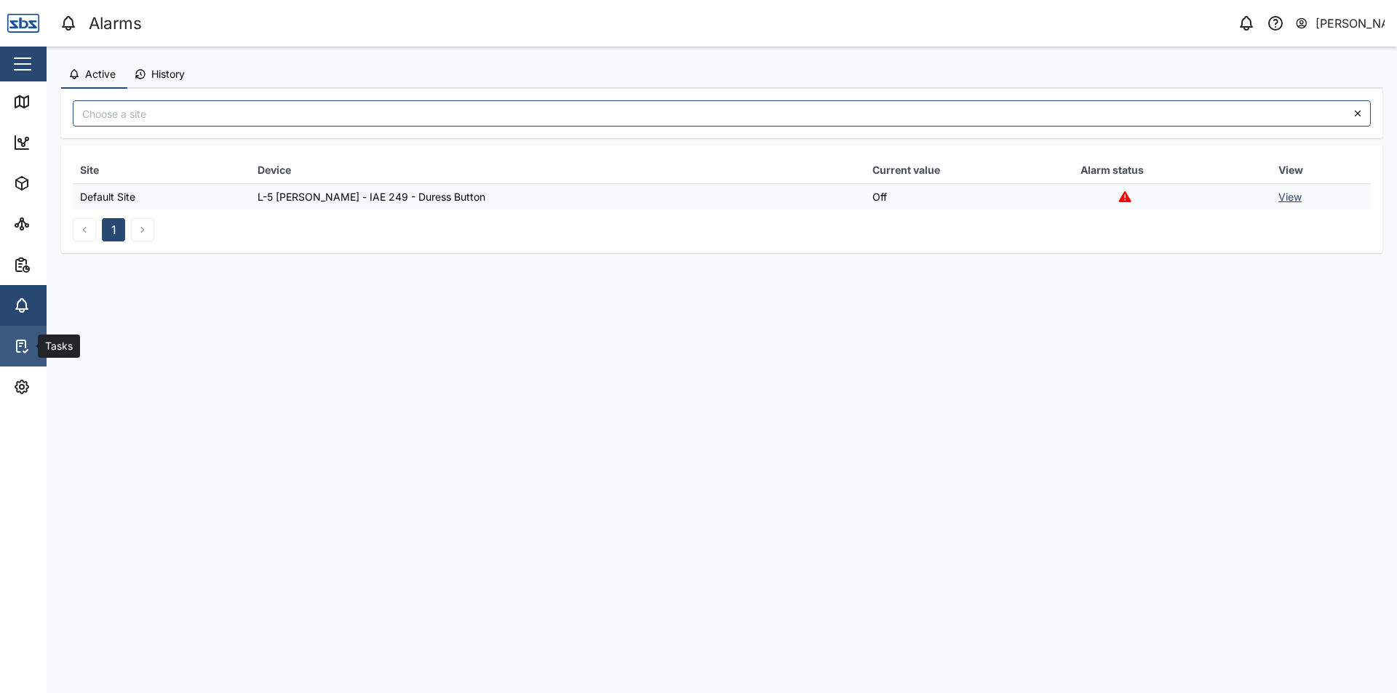
click at [19, 351] on icon at bounding box center [21, 346] width 17 height 17
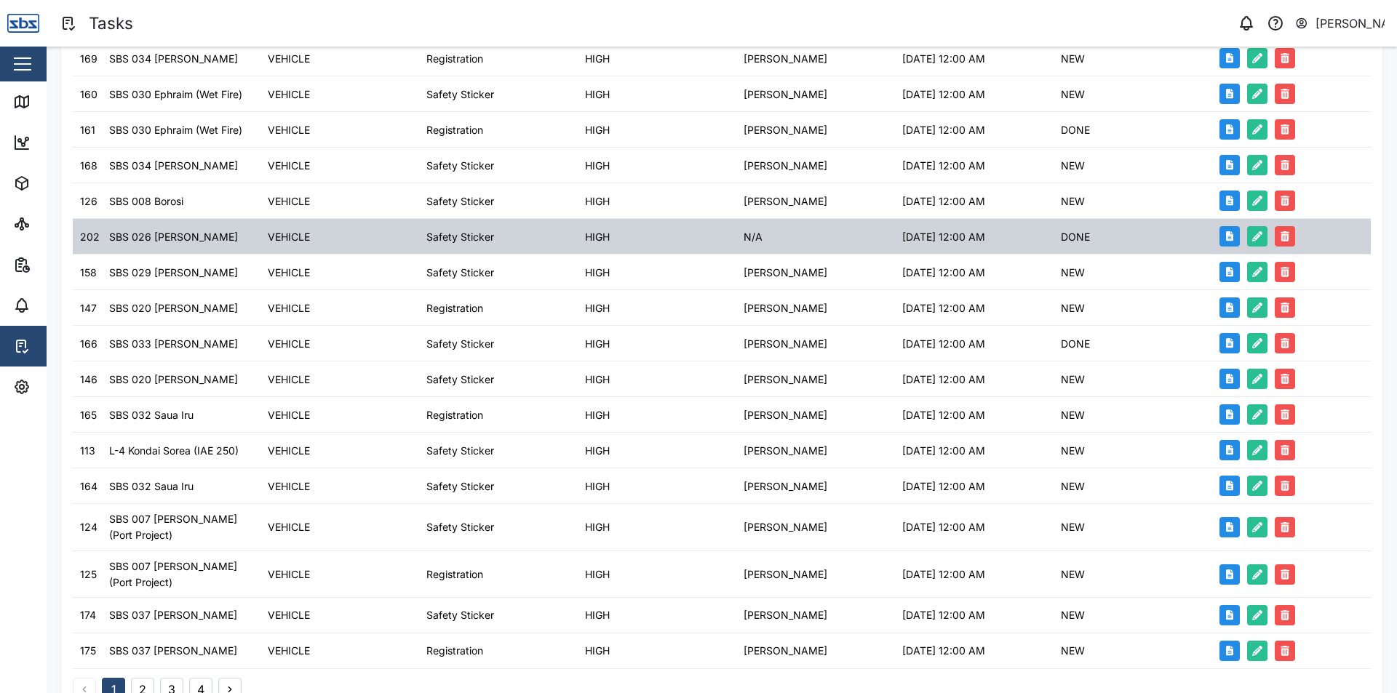
scroll to position [292, 0]
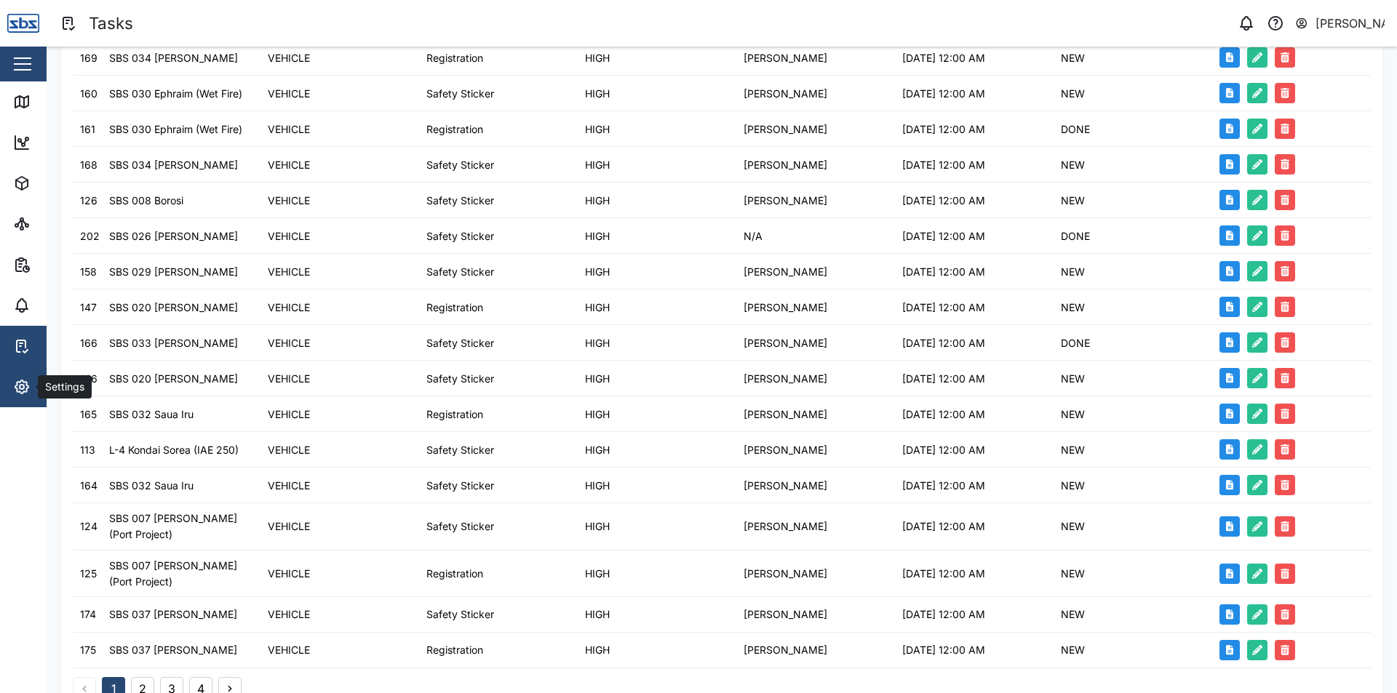
click at [24, 375] on span "Settings" at bounding box center [79, 387] width 132 height 41
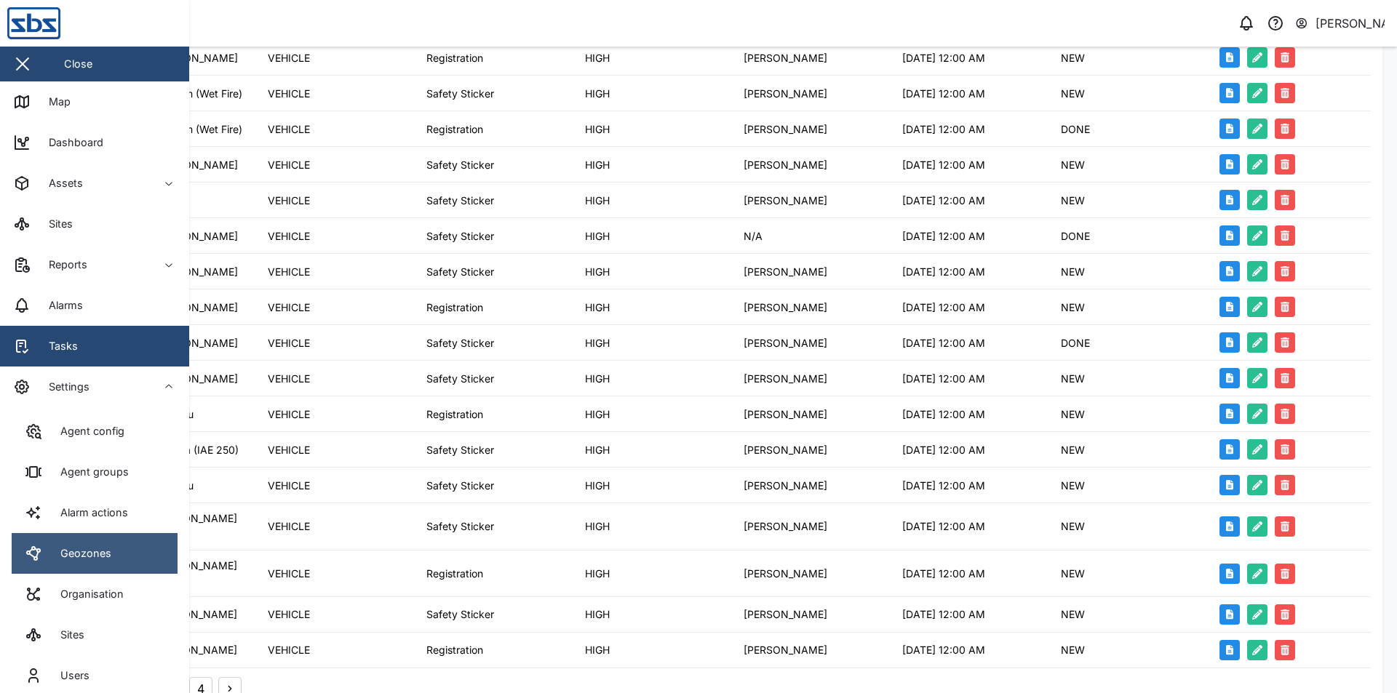
click at [116, 546] on link "Geozones" at bounding box center [95, 553] width 166 height 41
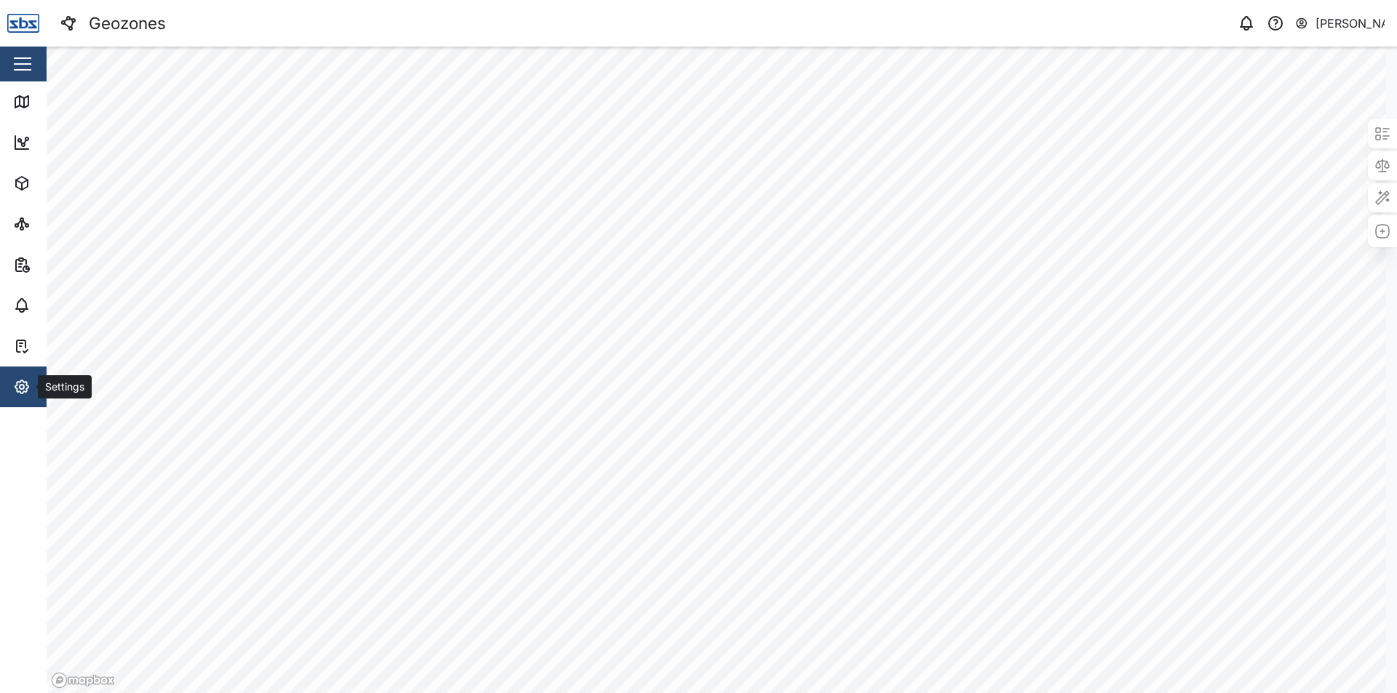
click at [21, 383] on icon "button" at bounding box center [21, 386] width 17 height 17
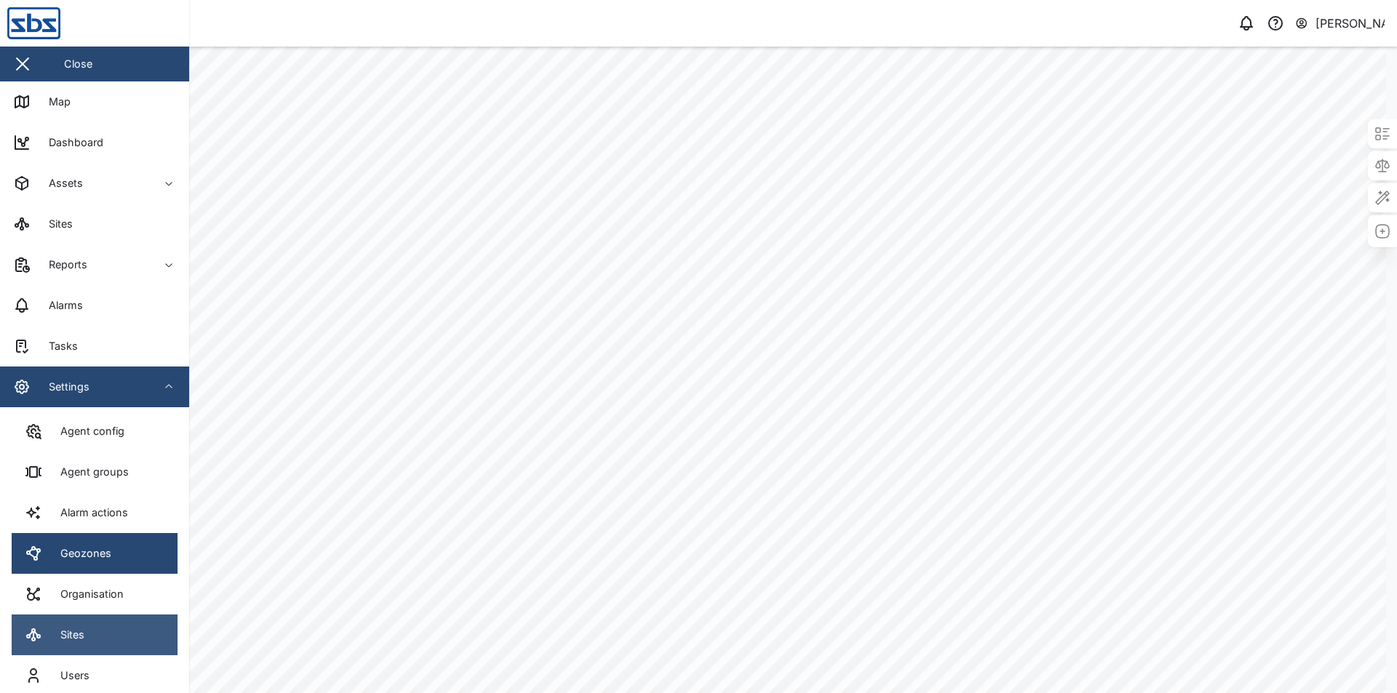
click at [80, 627] on div "Sites" at bounding box center [66, 635] width 35 height 16
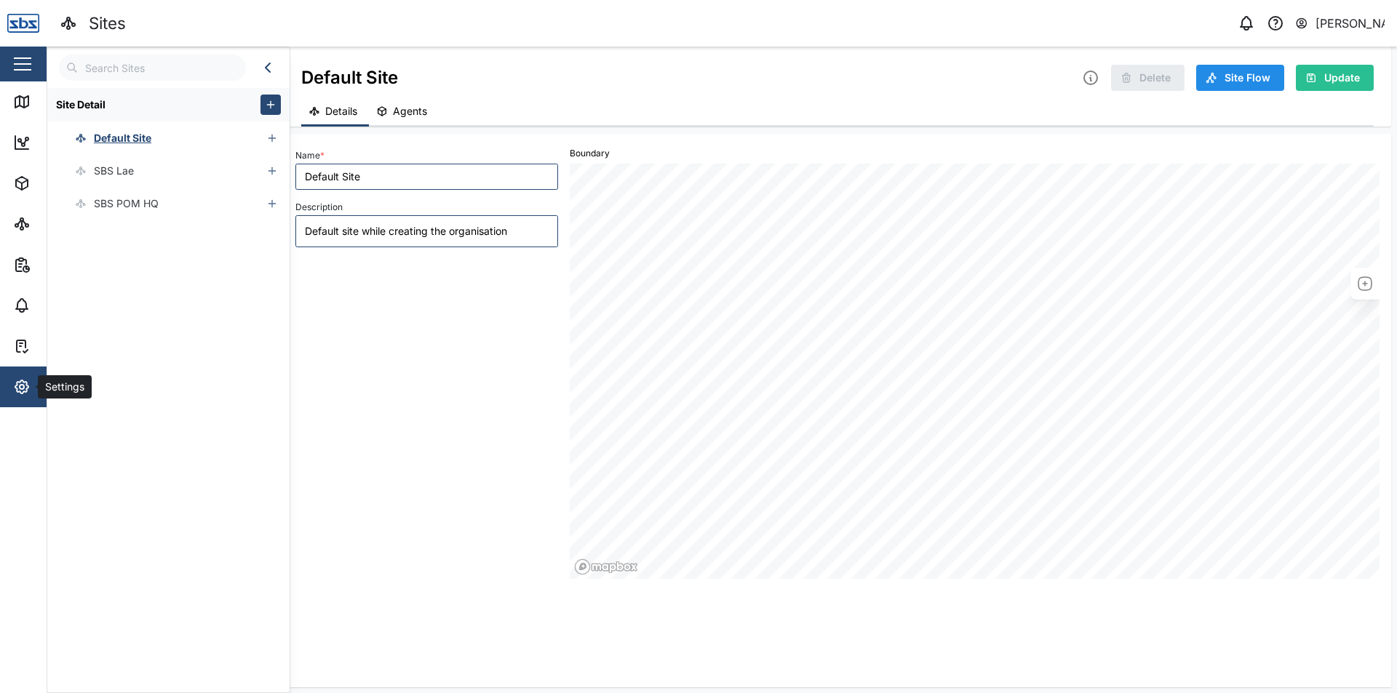
click at [41, 385] on div "Settings" at bounding box center [64, 387] width 52 height 16
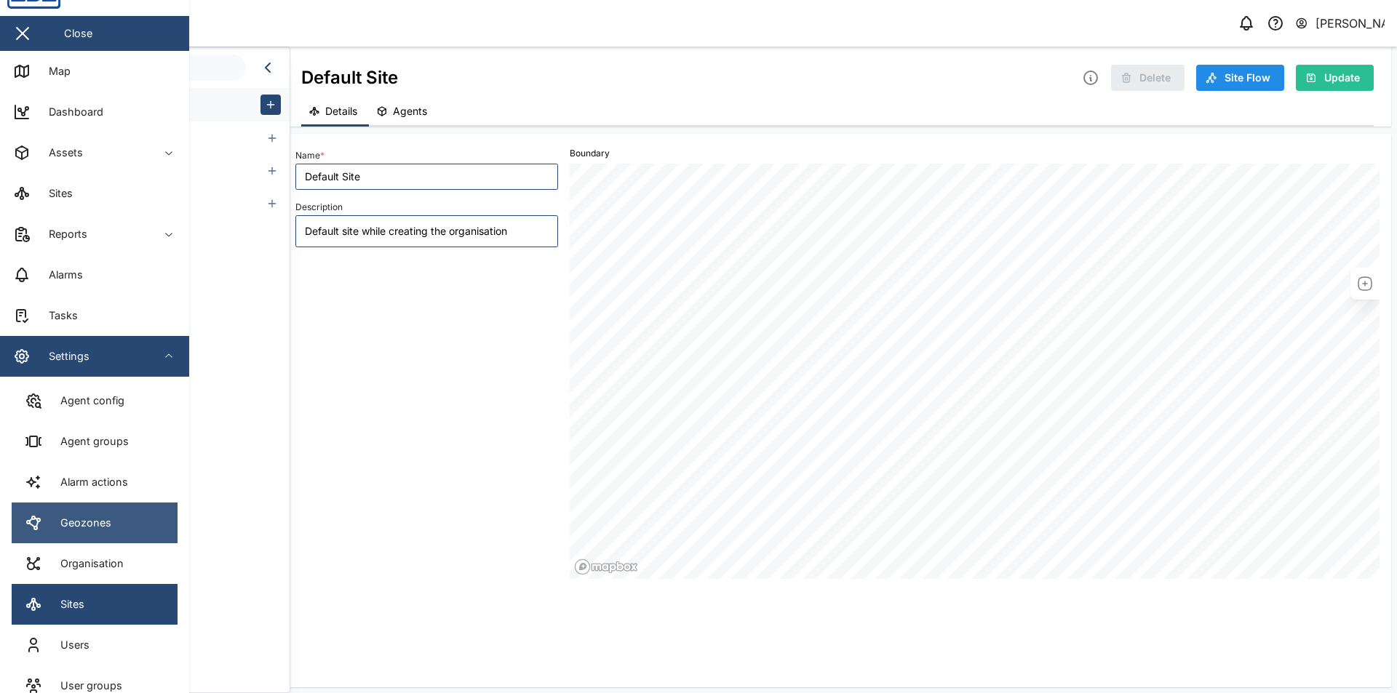
scroll to position [55, 0]
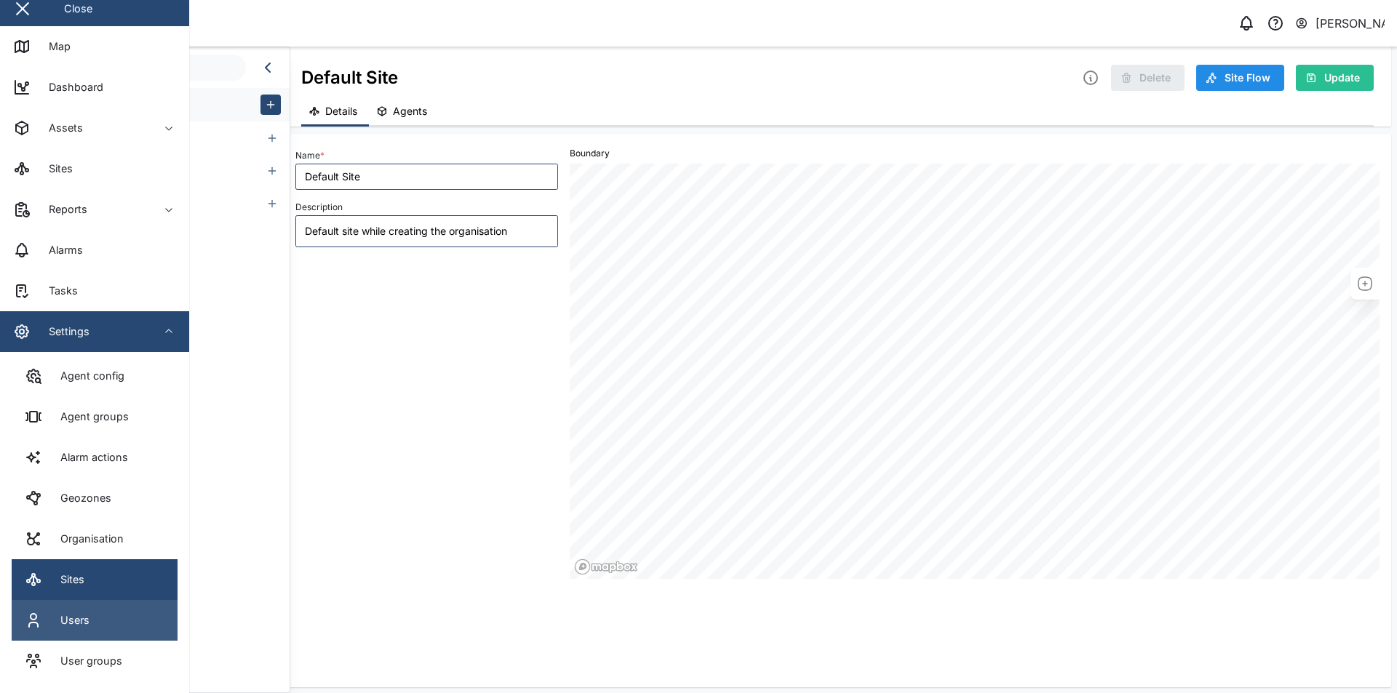
click at [65, 614] on div "Users" at bounding box center [69, 621] width 40 height 16
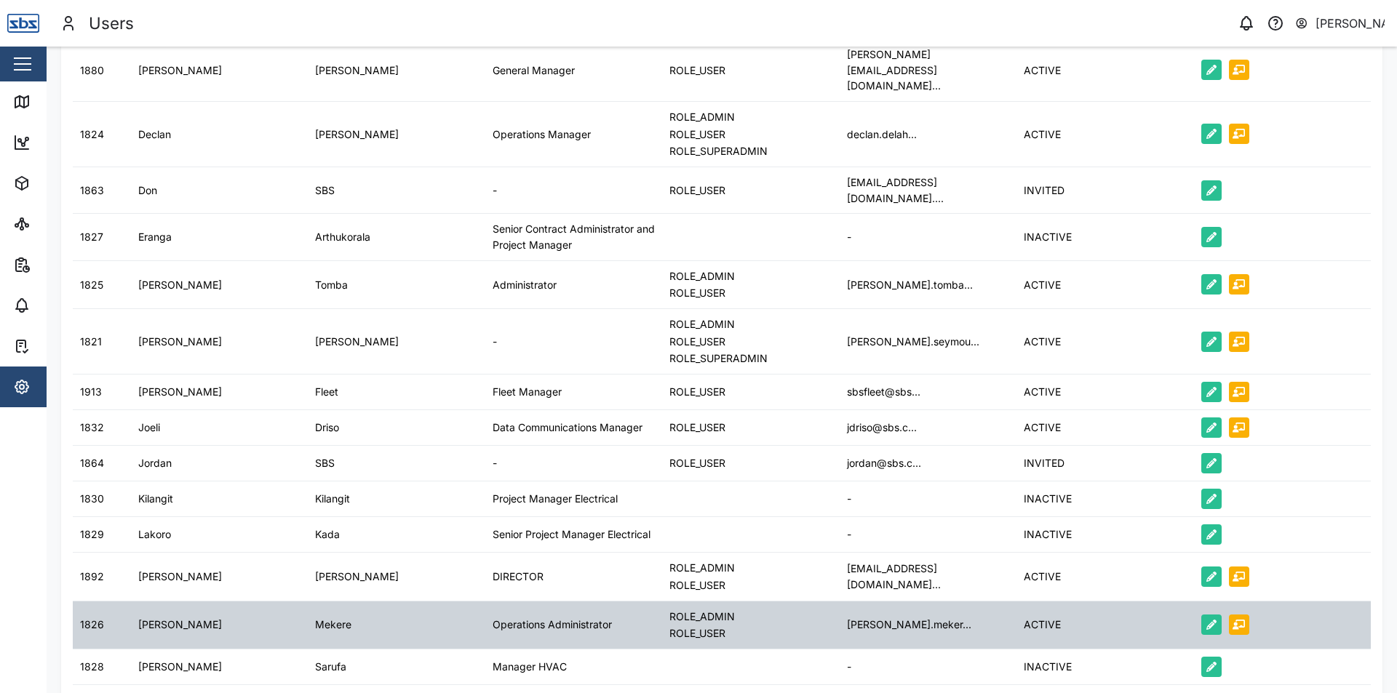
scroll to position [436, 0]
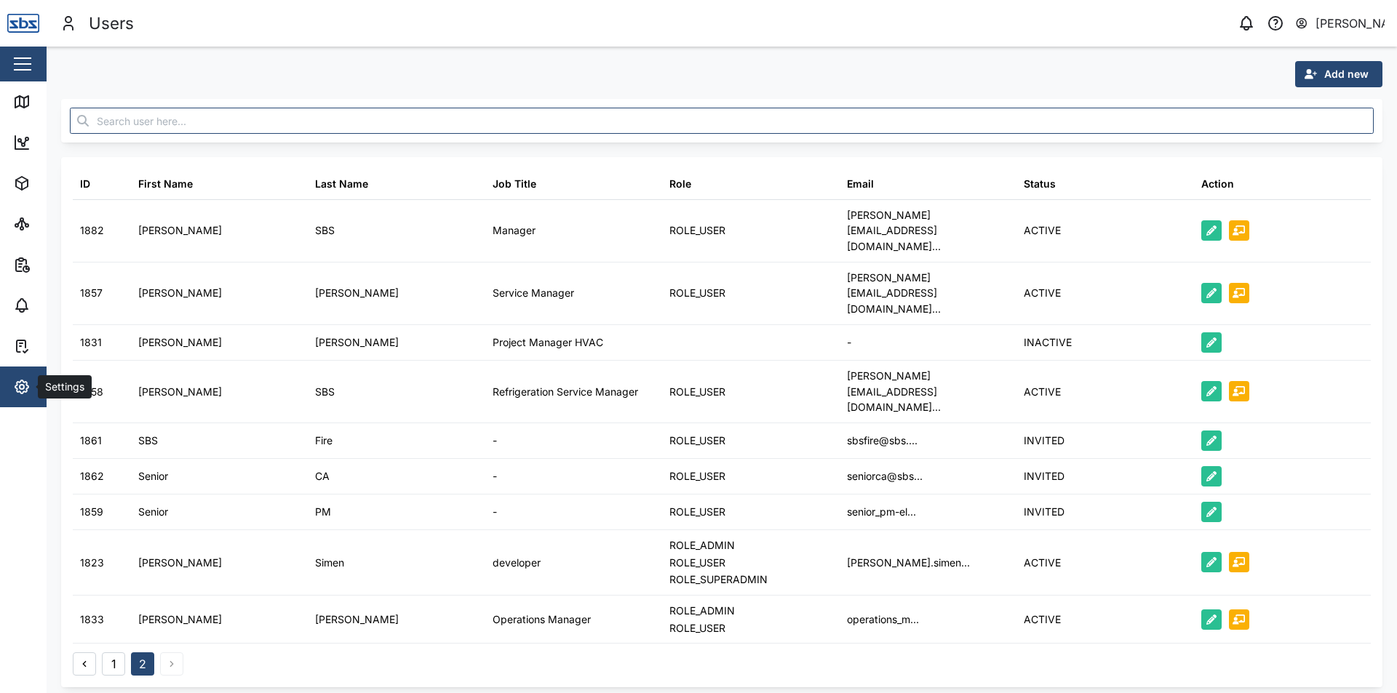
click at [7, 378] on button "Settings" at bounding box center [94, 387] width 189 height 41
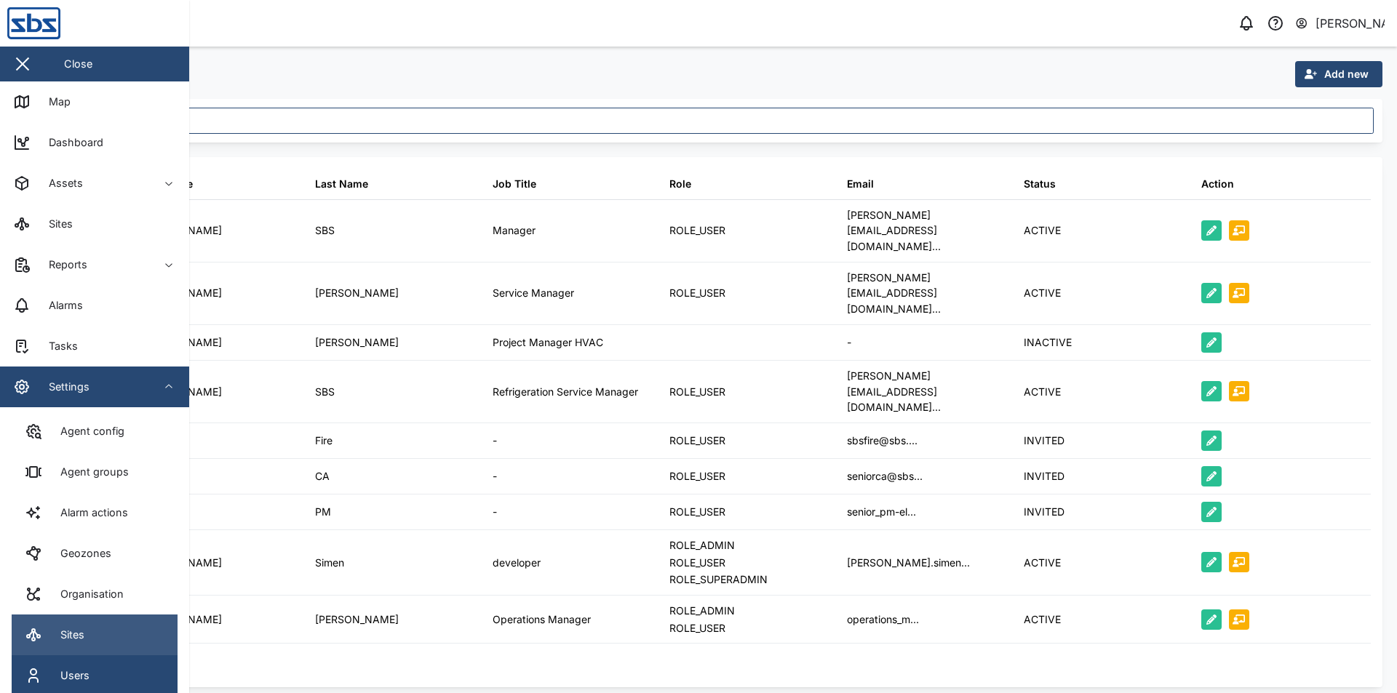
scroll to position [55, 0]
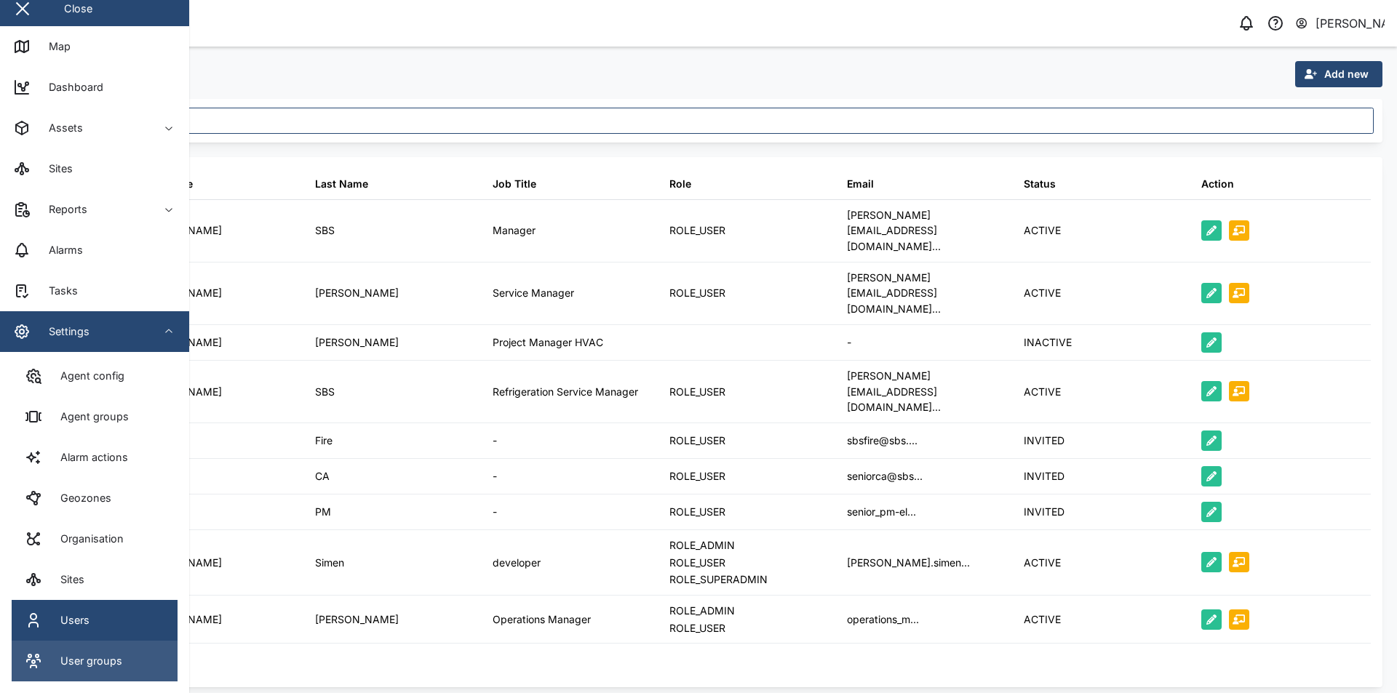
click at [100, 656] on div "User groups" at bounding box center [85, 661] width 73 height 16
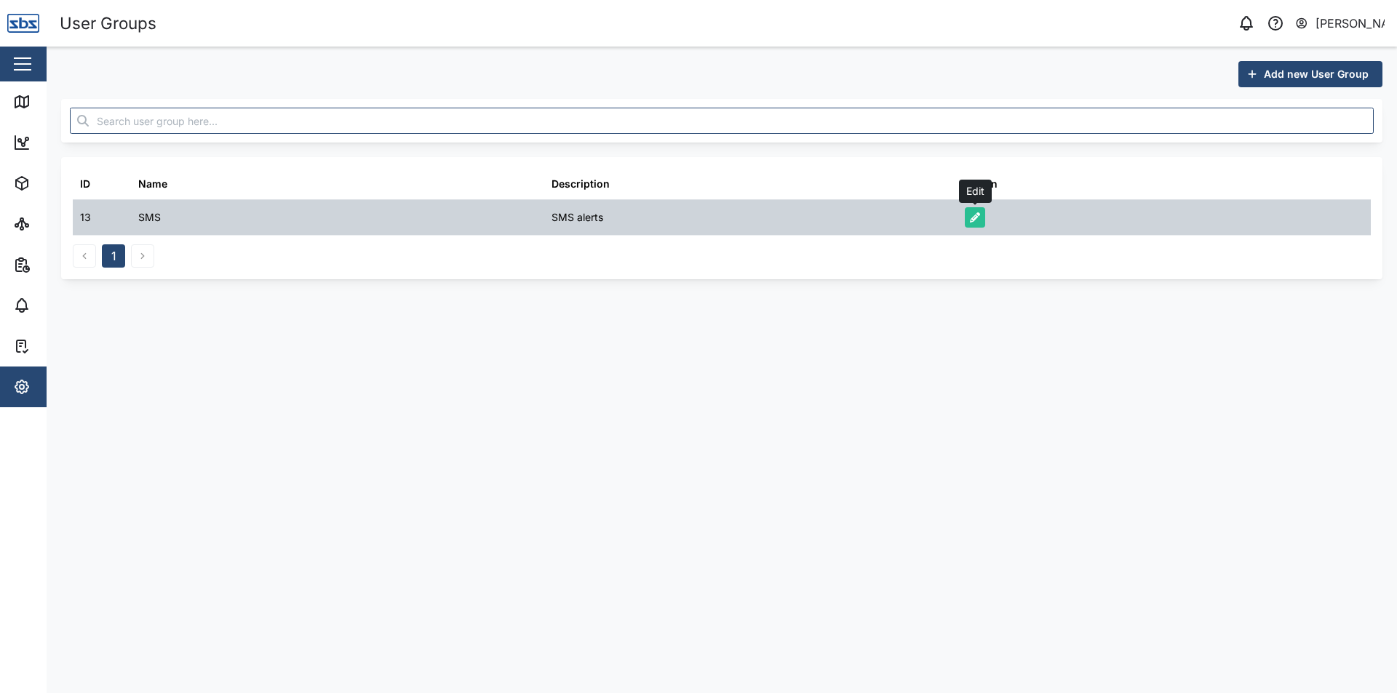
click at [979, 214] on icon "button" at bounding box center [975, 217] width 10 height 10
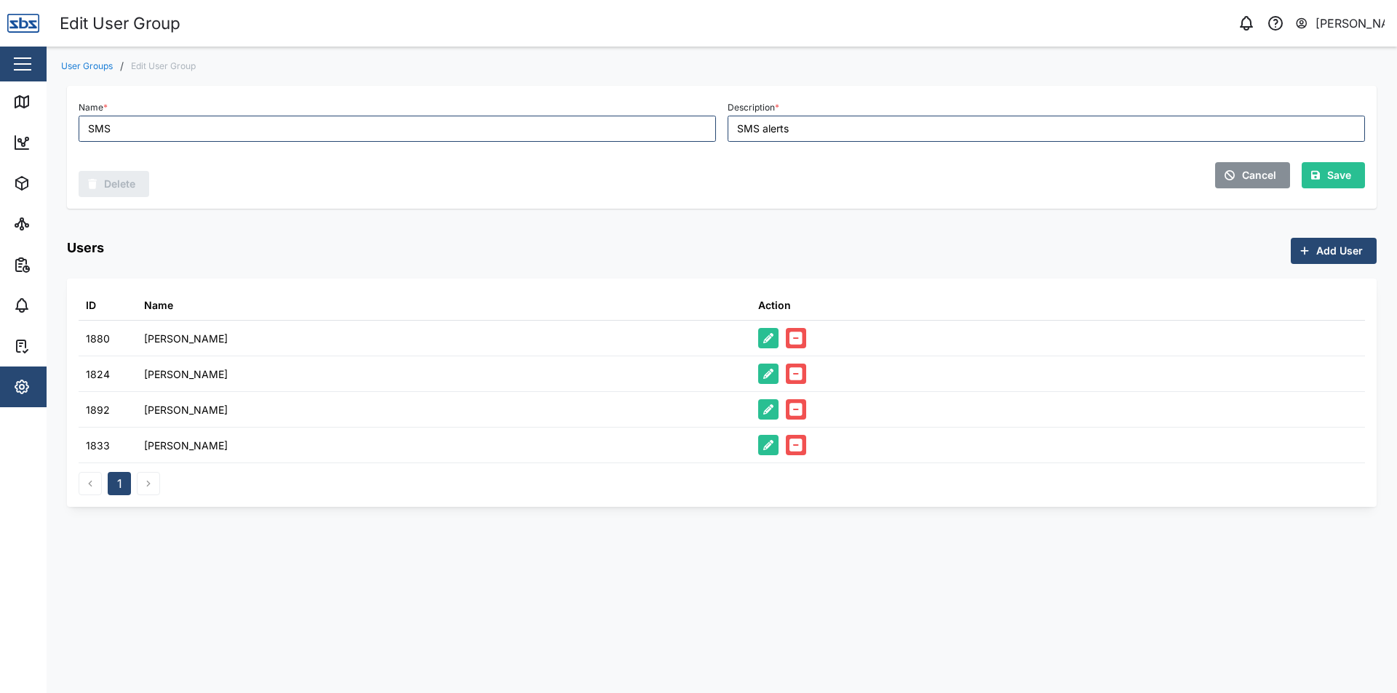
click at [1269, 177] on span "Cancel" at bounding box center [1259, 175] width 34 height 25
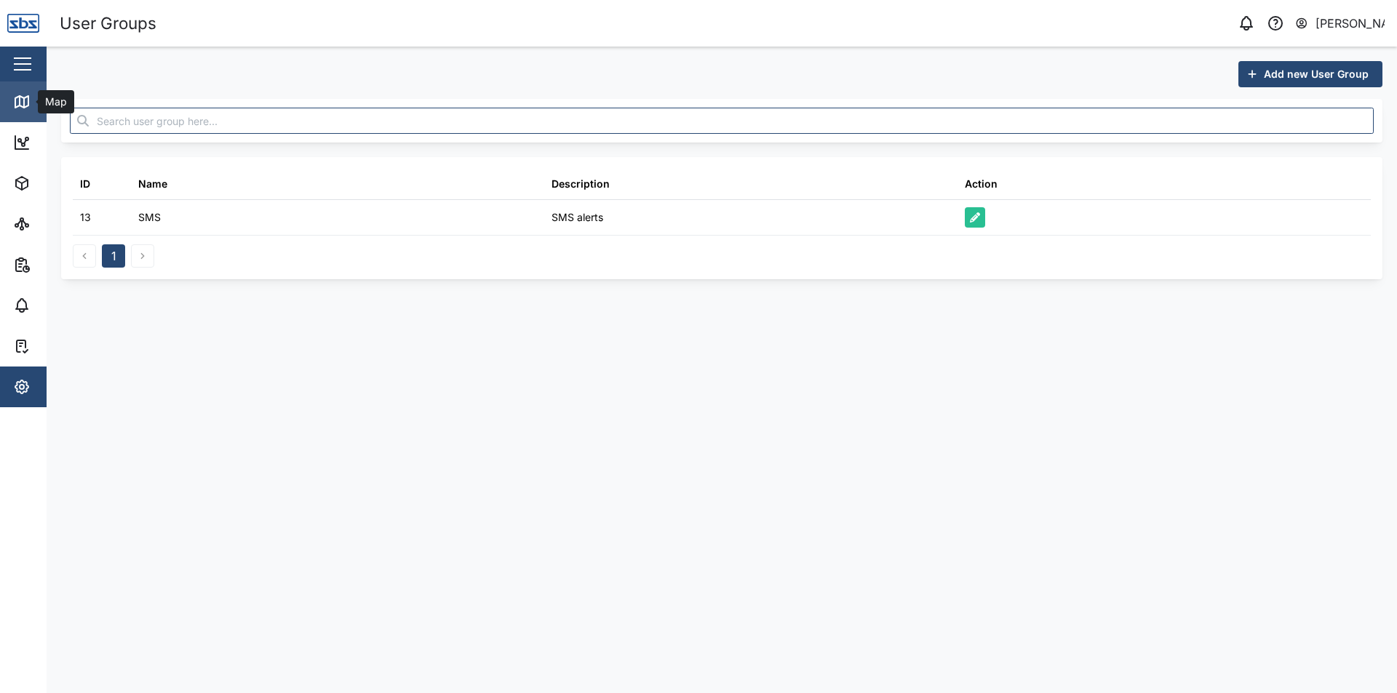
click at [36, 107] on div "Map" at bounding box center [41, 101] width 57 height 17
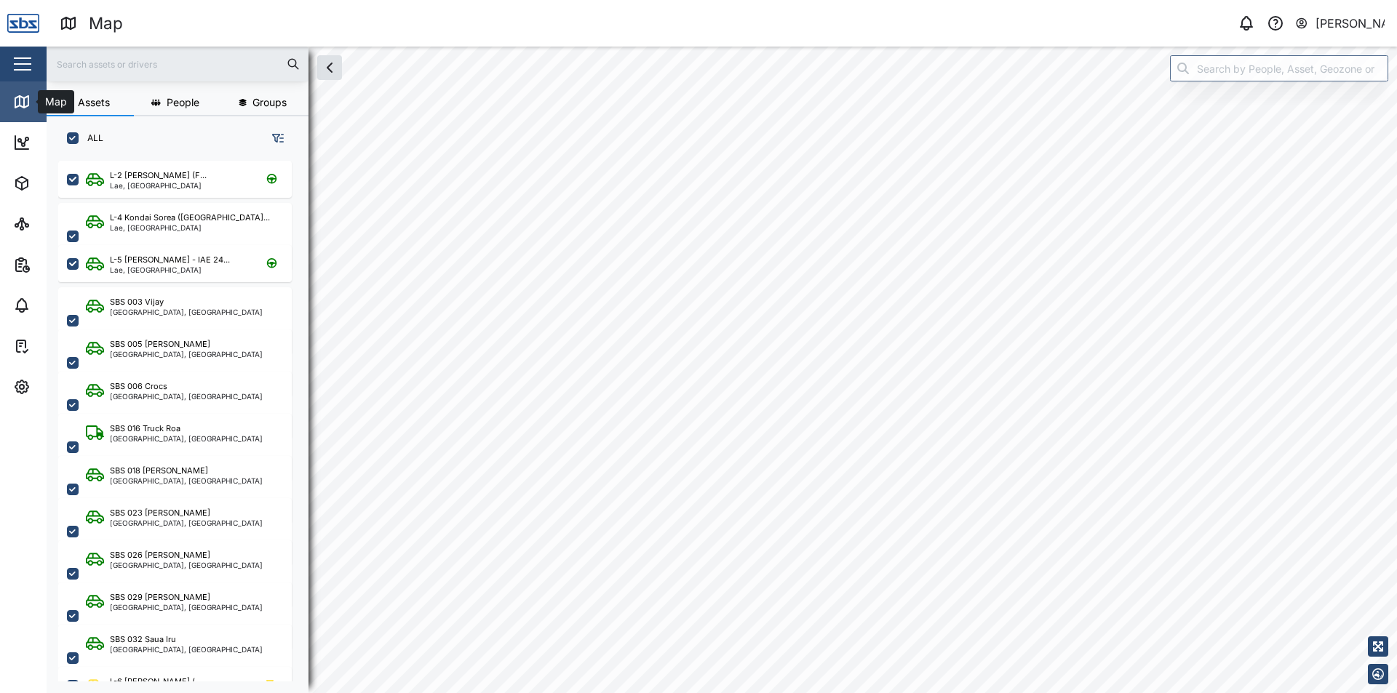
scroll to position [515, 228]
click at [280, 135] on icon "button" at bounding box center [278, 138] width 12 height 12
